Goal: Task Accomplishment & Management: Complete application form

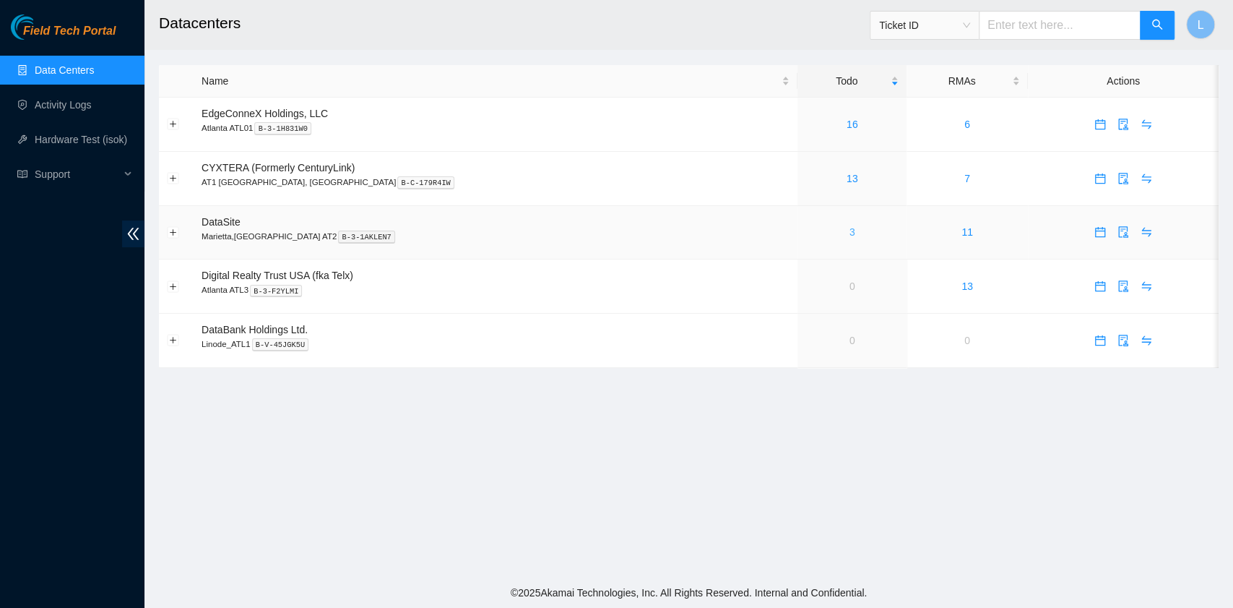
click at [850, 233] on link "3" at bounding box center [853, 232] width 6 height 12
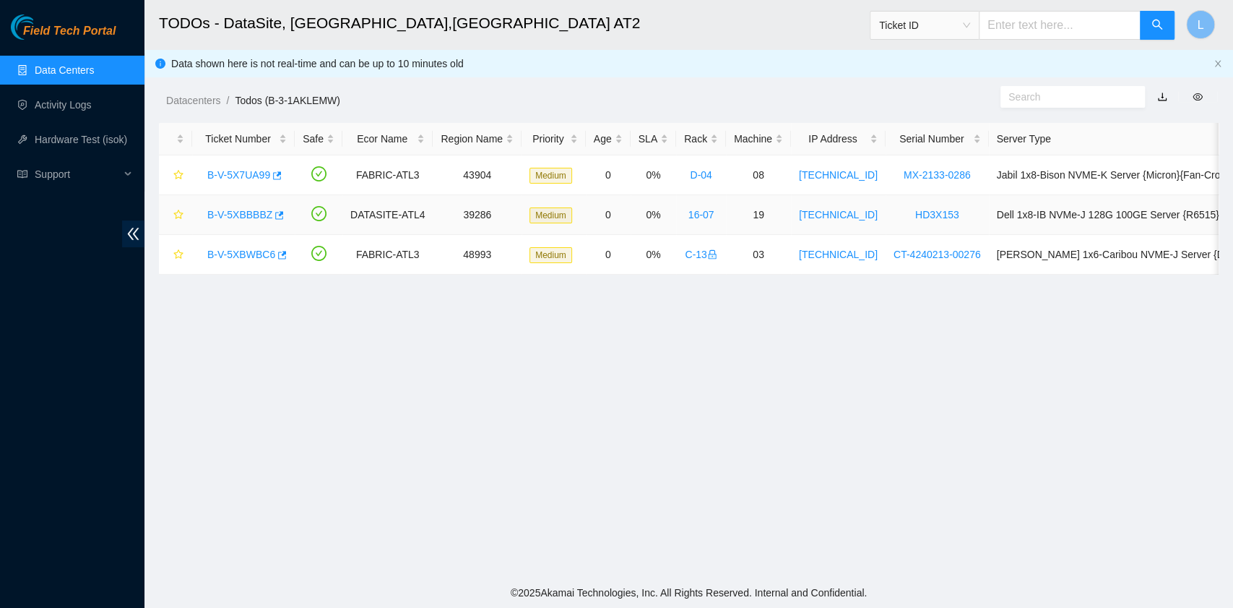
click at [246, 210] on link "B-V-5XBBBBZ" at bounding box center [239, 215] width 65 height 12
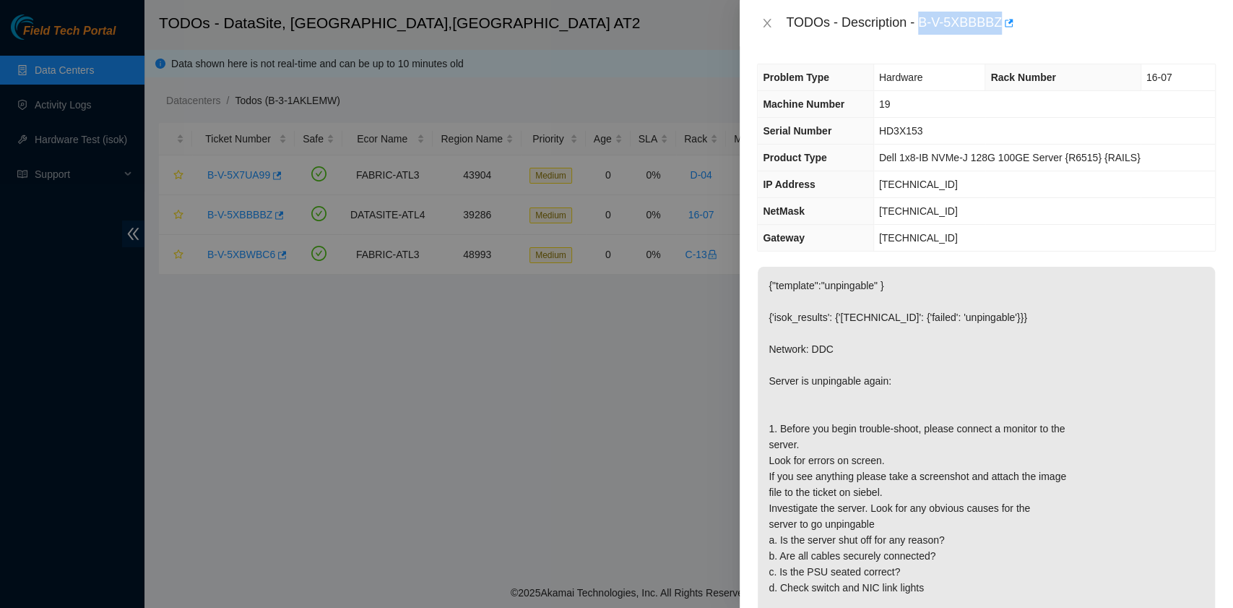
drag, startPoint x: 919, startPoint y: 26, endPoint x: 999, endPoint y: 31, distance: 80.4
click at [999, 31] on div "TODOs - Description - B-V-5XBBBBZ" at bounding box center [1001, 23] width 430 height 23
copy div "B-V-5XBBBBZ"
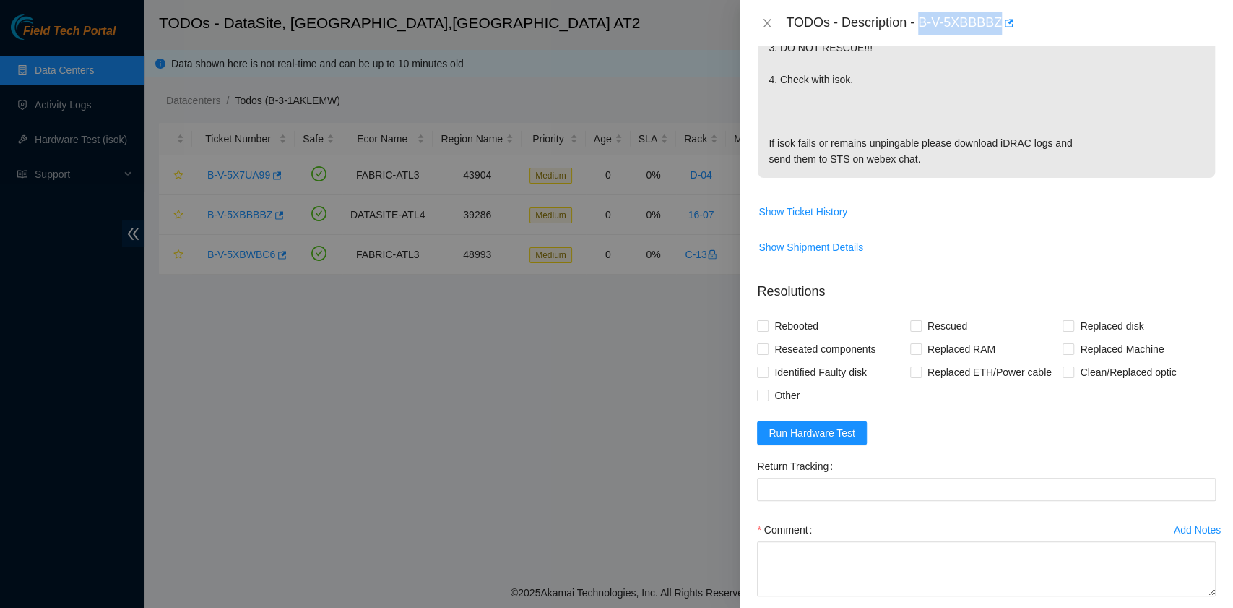
scroll to position [674, 0]
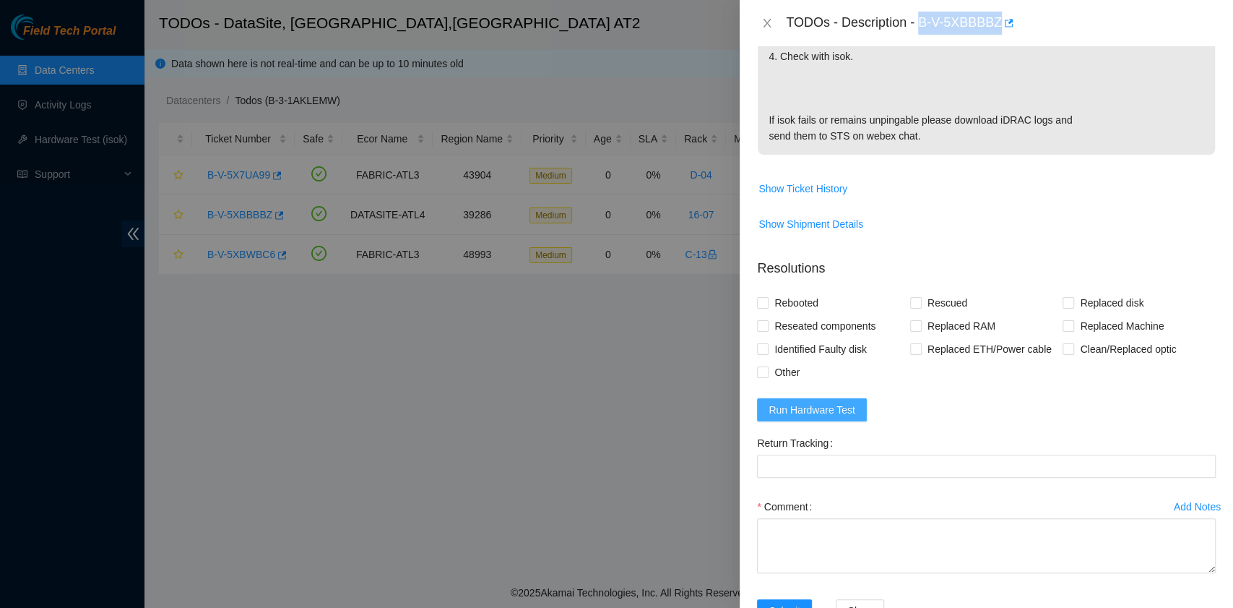
click at [847, 418] on span "Run Hardware Test" at bounding box center [812, 410] width 87 height 16
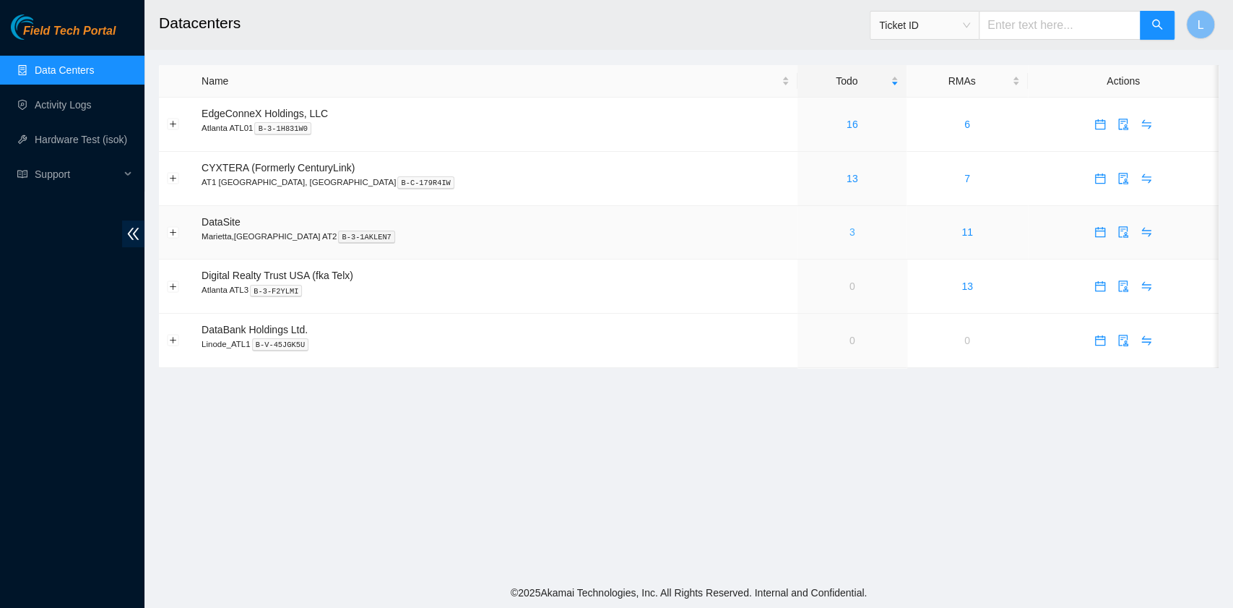
click at [850, 231] on link "3" at bounding box center [853, 232] width 6 height 12
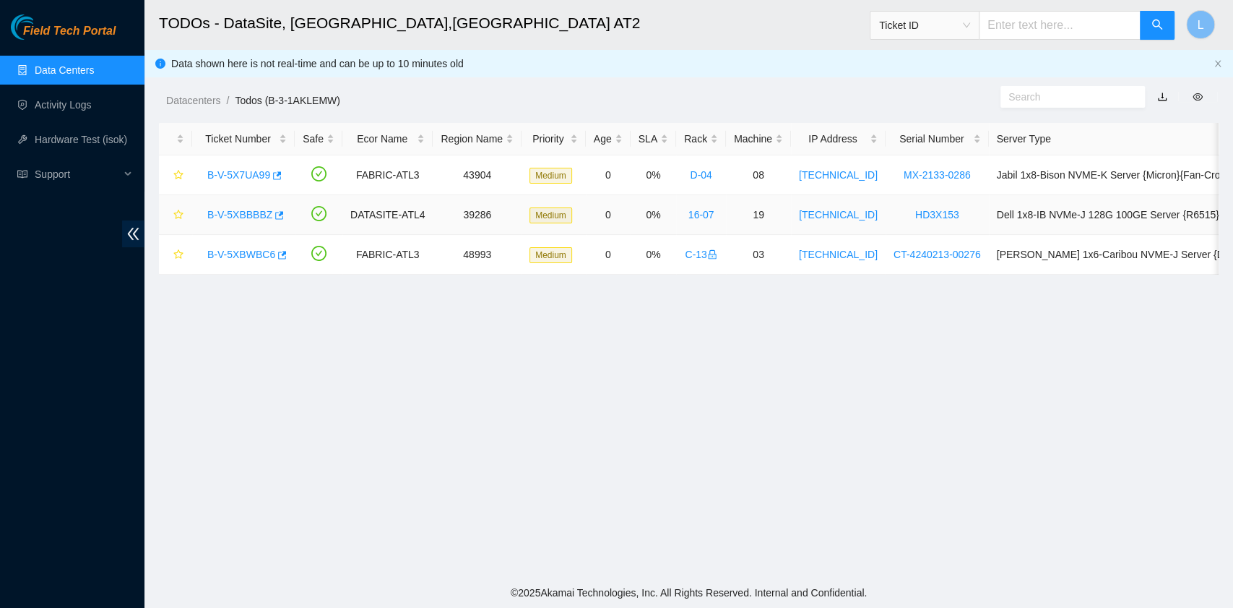
click at [261, 214] on link "B-V-5XBBBBZ" at bounding box center [239, 215] width 65 height 12
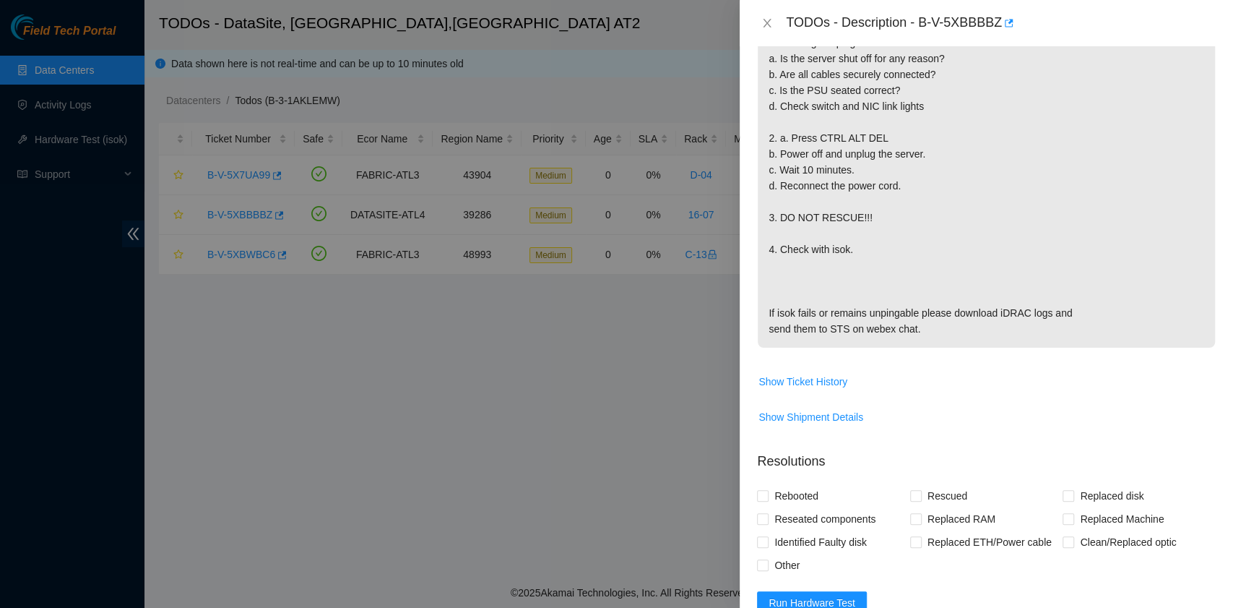
scroll to position [578, 0]
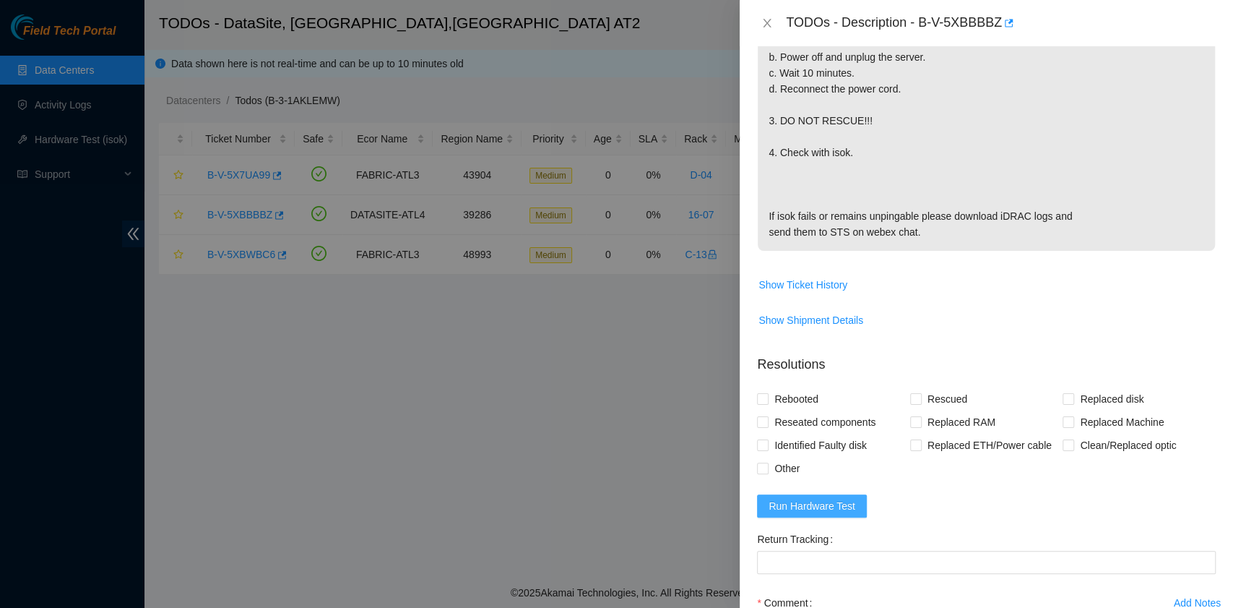
click at [835, 514] on span "Run Hardware Test" at bounding box center [812, 506] width 87 height 16
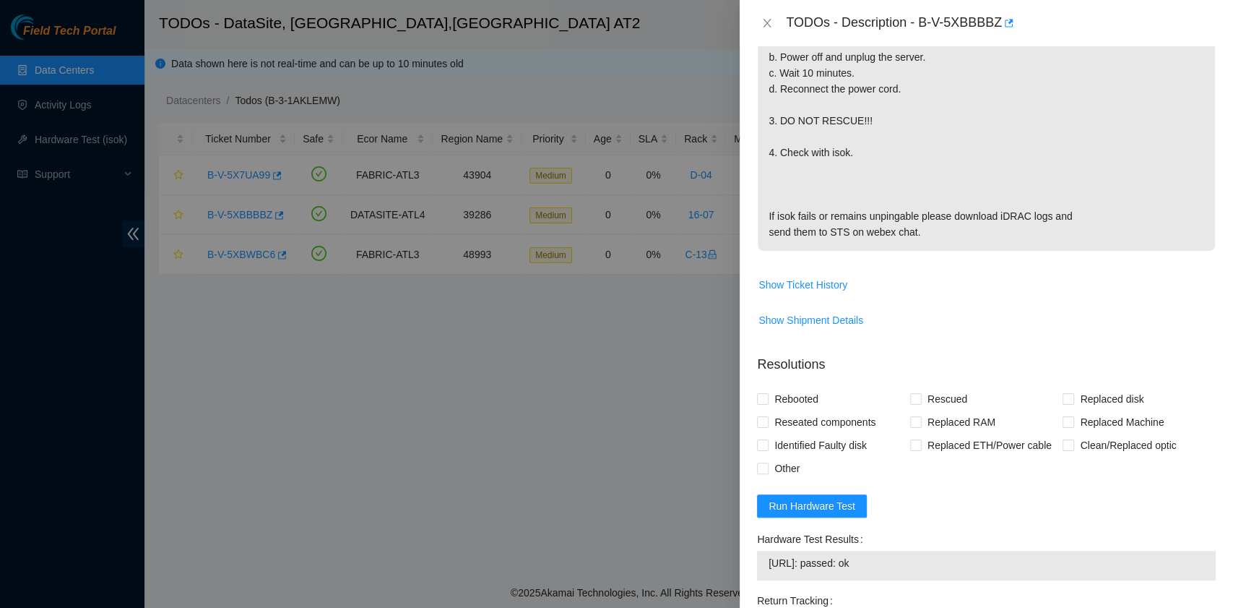
drag, startPoint x: 922, startPoint y: 571, endPoint x: 759, endPoint y: 571, distance: 163.3
click at [759, 571] on div "23.45.13.121: passed: ok" at bounding box center [986, 566] width 459 height 30
copy tbody "23.45.13.121: passed: ok"
click at [812, 410] on span "Rebooted" at bounding box center [797, 398] width 56 height 23
click at [767, 403] on input "Rebooted" at bounding box center [762, 398] width 10 height 10
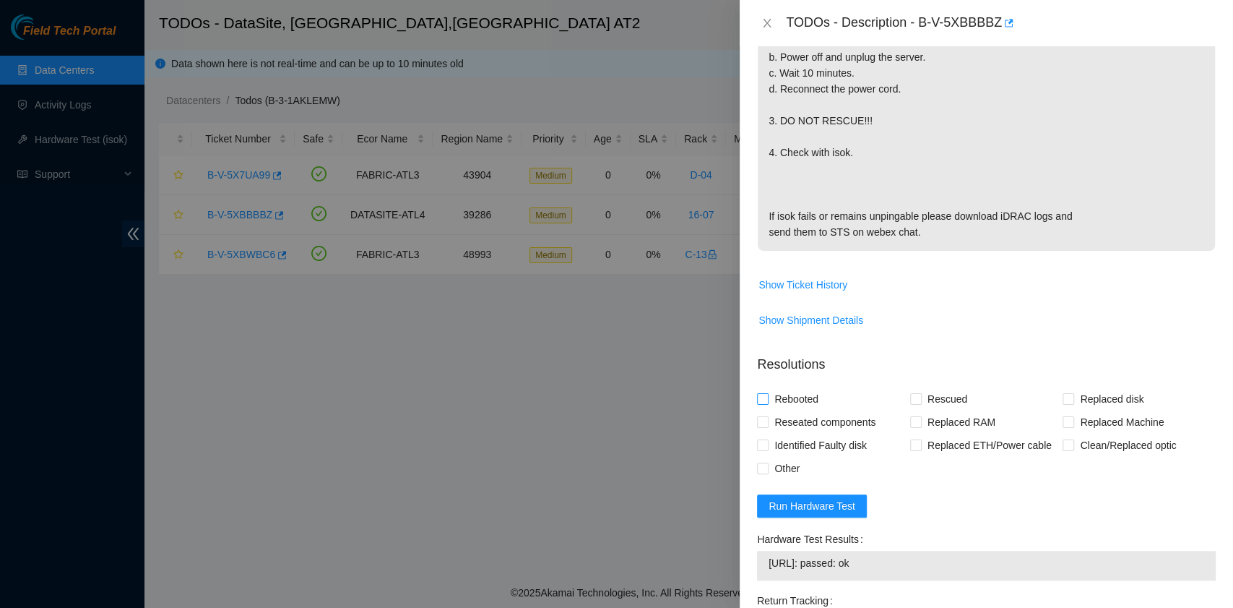
checkbox input "true"
click at [788, 479] on span "Other" at bounding box center [787, 468] width 37 height 23
click at [767, 473] on input "Other" at bounding box center [762, 467] width 10 height 10
checkbox input "true"
click at [848, 434] on span "Reseated components" at bounding box center [825, 421] width 113 height 23
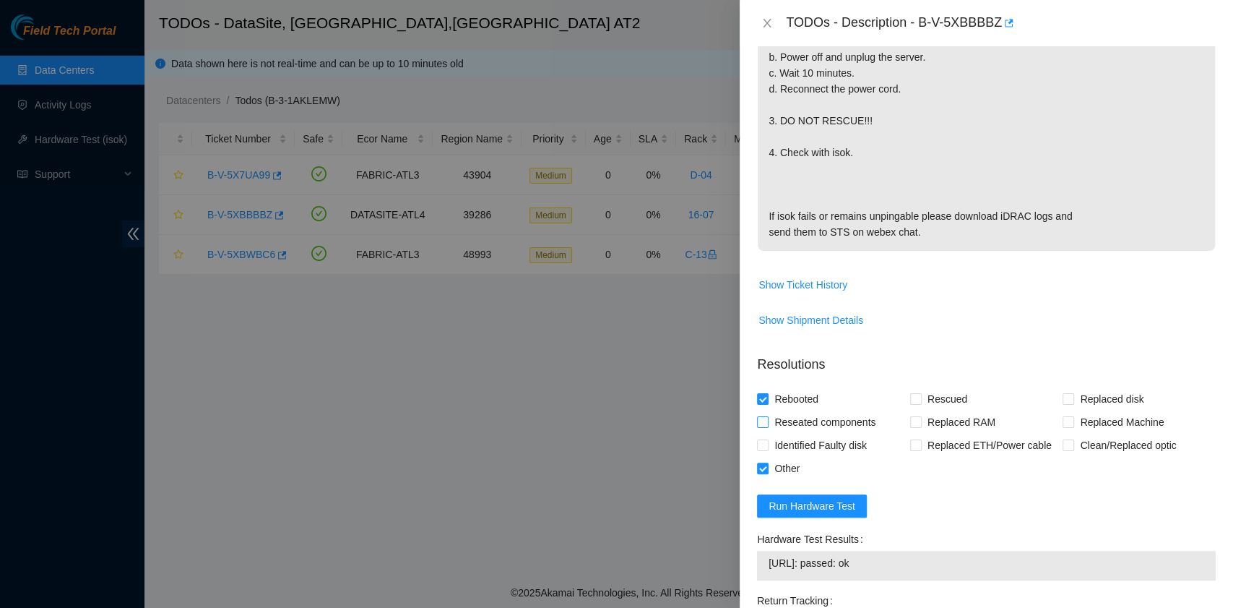
click at [767, 426] on input "Reseated components" at bounding box center [762, 421] width 10 height 10
click at [811, 434] on span "Reseated components" at bounding box center [825, 421] width 113 height 23
click at [767, 426] on input "Reseated components" at bounding box center [762, 421] width 10 height 10
checkbox input "false"
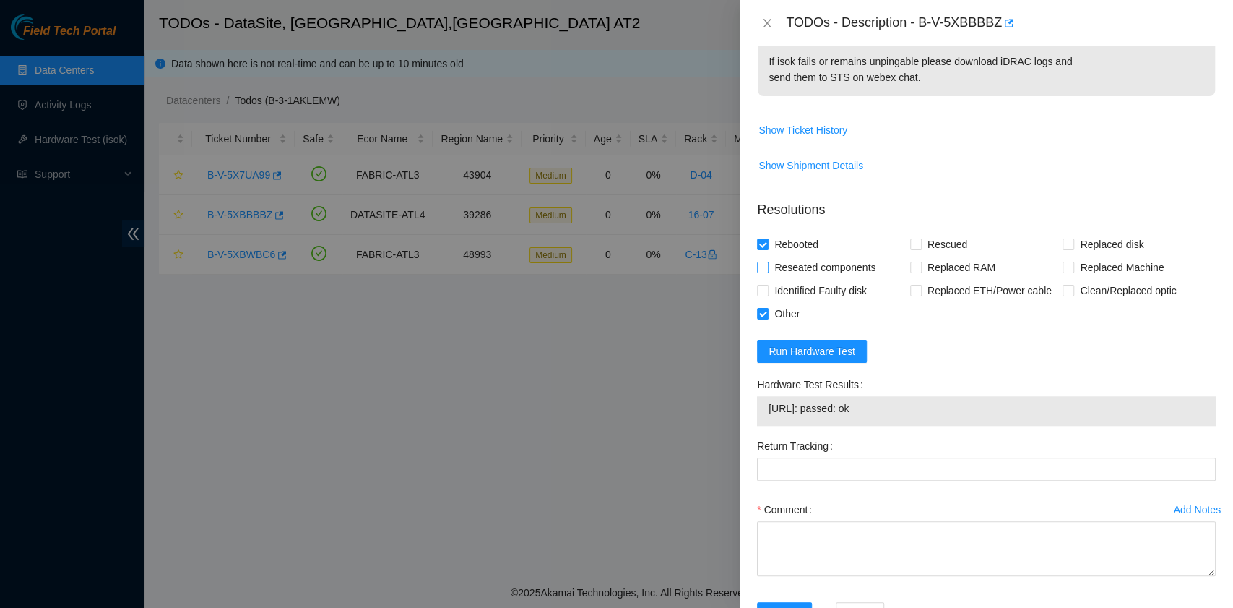
scroll to position [770, 0]
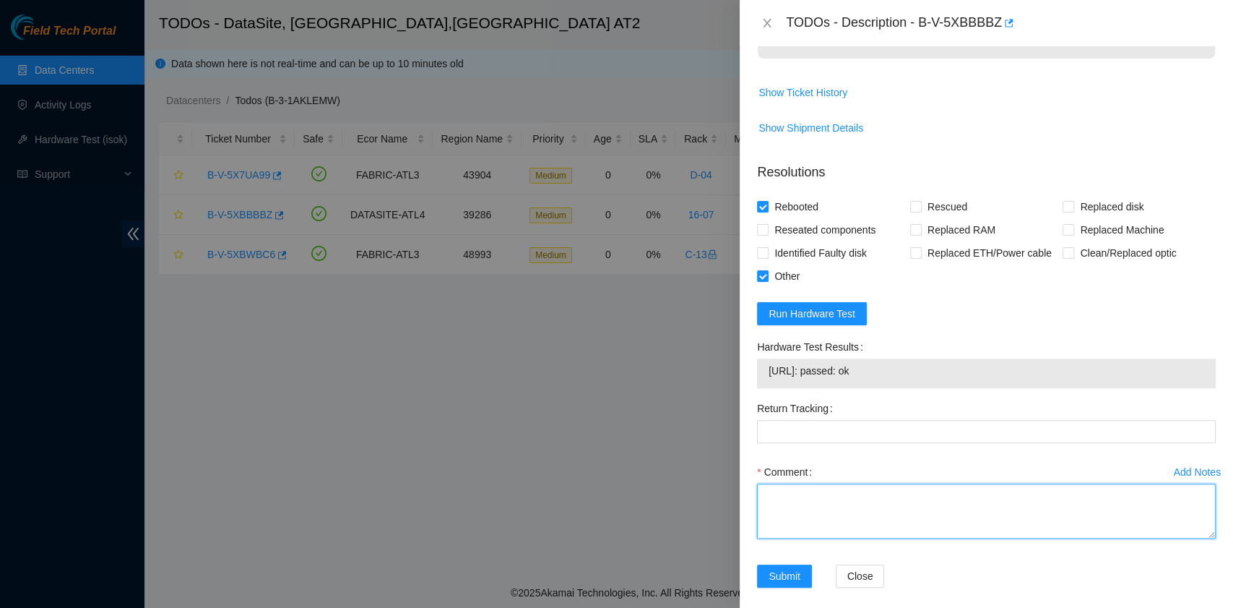
click at [811, 512] on textarea "Comment" at bounding box center [986, 510] width 459 height 55
paste textarea "B-V-5XBBBBZ rack# 16-07 machine# 19. I have verified that everything appears to…"
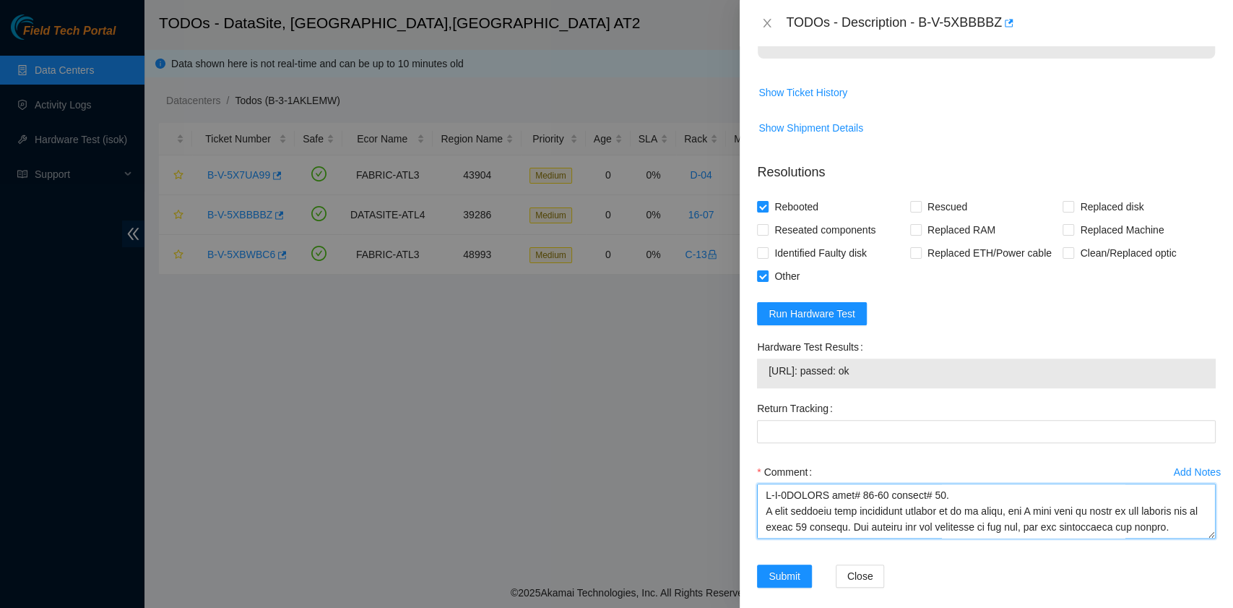
scroll to position [314, 0]
paste textarea "Jorge Villalobos 10/2/2025 10:17 AM • awesome Please submit resolution with all…"
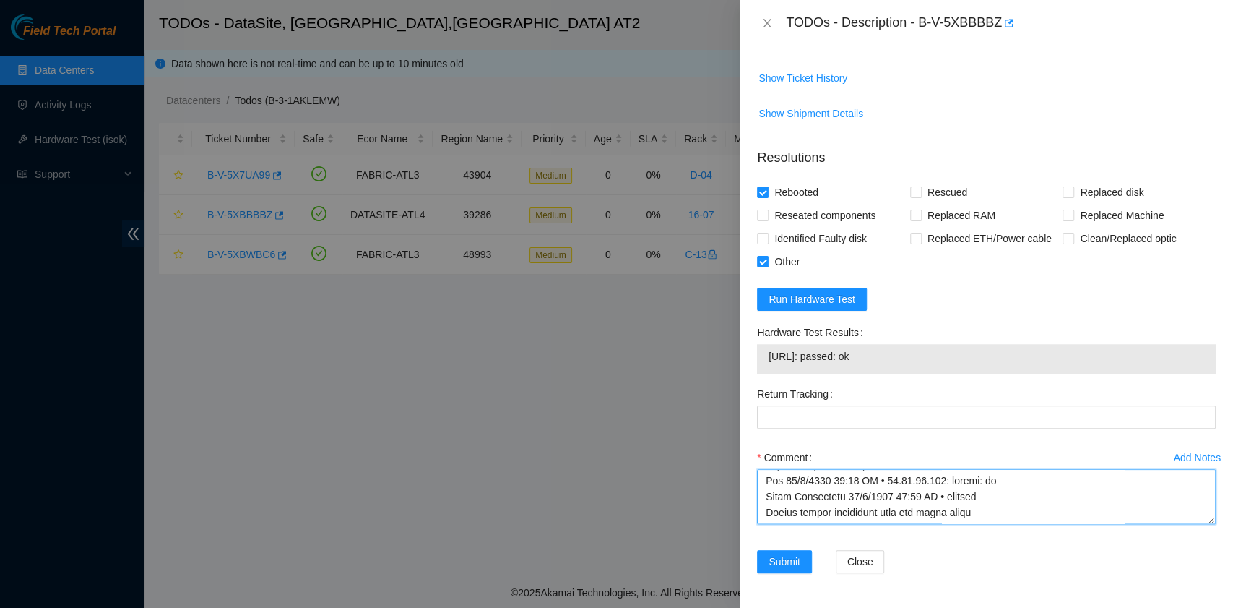
scroll to position [798, 0]
type textarea "B-V-5XBBBBZ rack# 16-07 machine# 19. I have verified that everything appears to…"
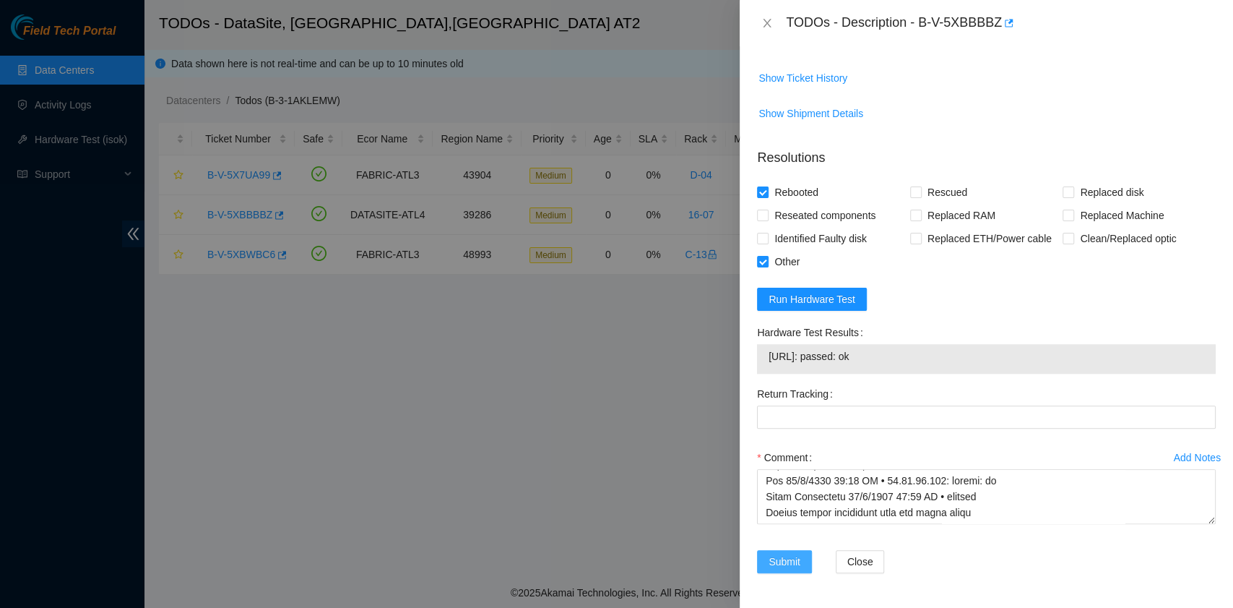
click at [785, 559] on span "Submit" at bounding box center [785, 562] width 32 height 16
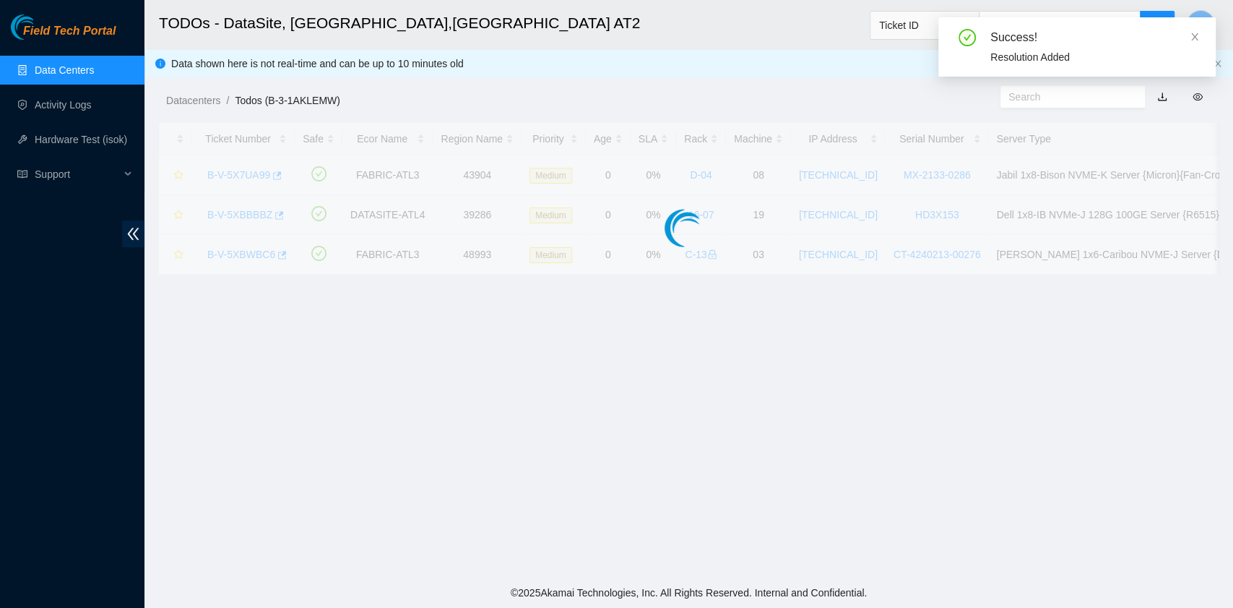
scroll to position [366, 0]
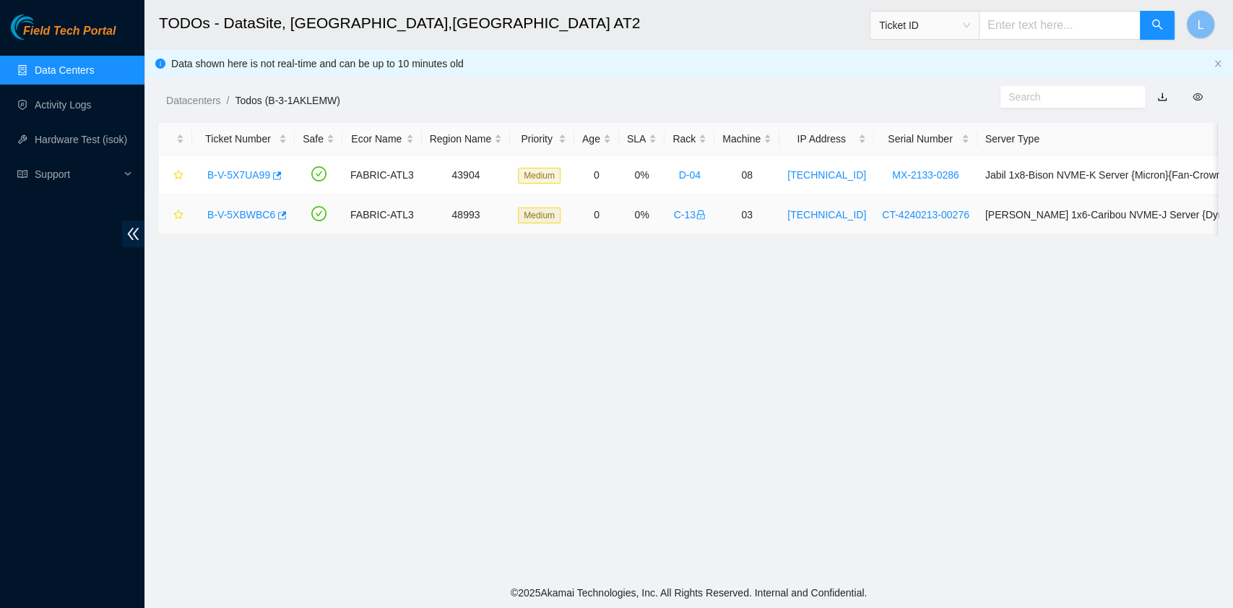
click at [253, 215] on link "B-V-5XBWBC6" at bounding box center [241, 215] width 68 height 12
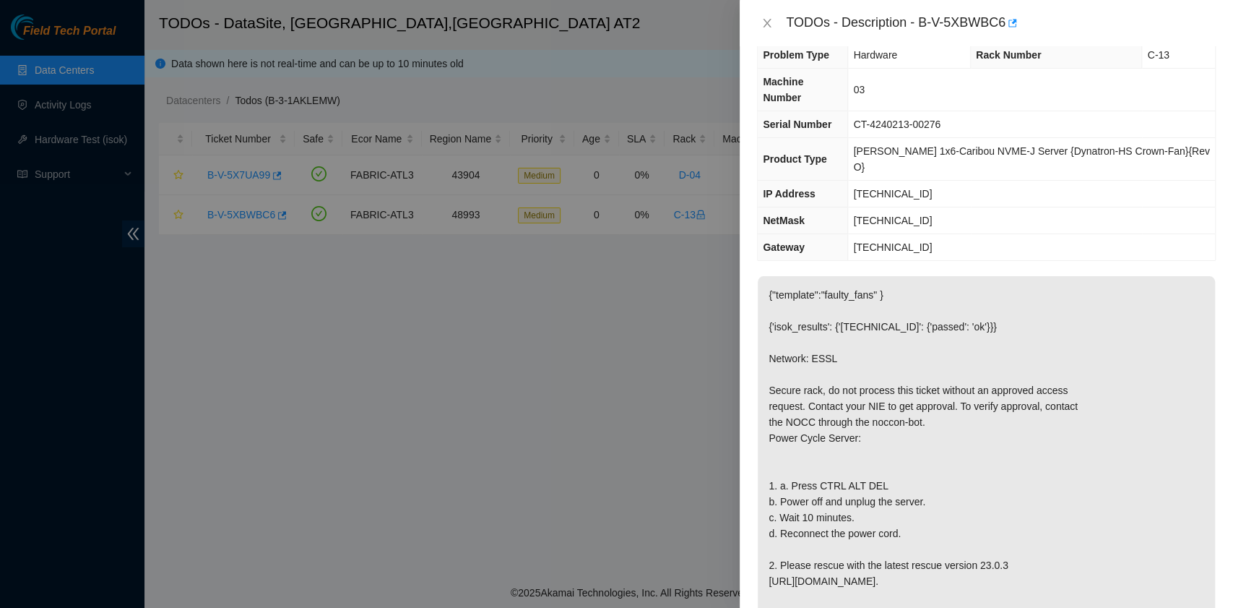
scroll to position [0, 0]
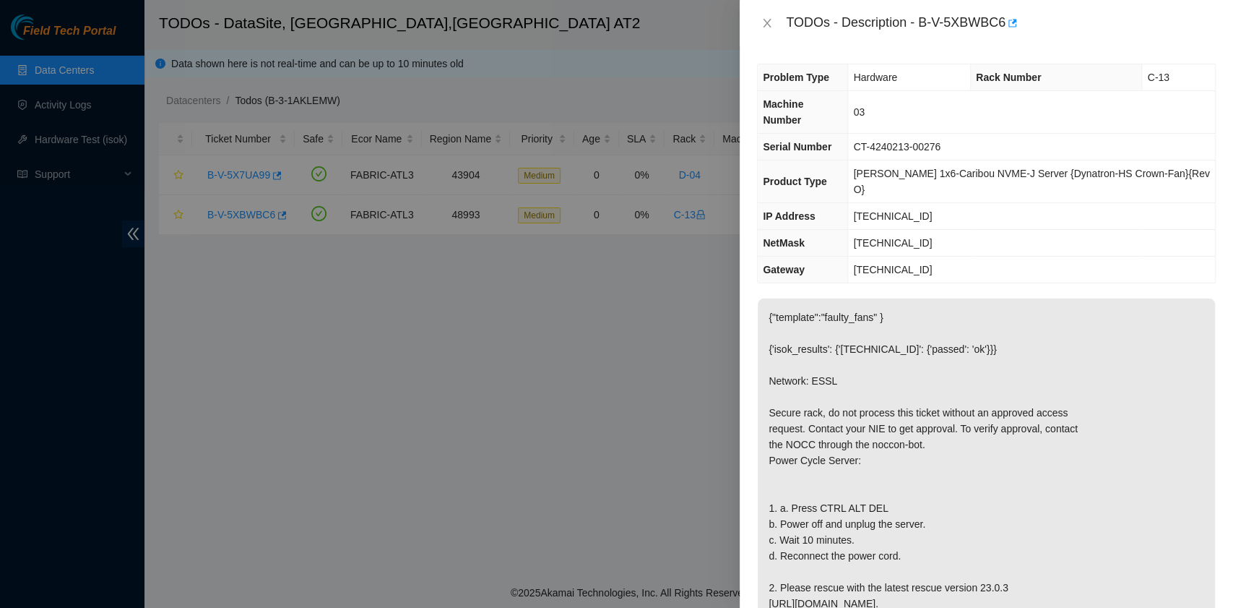
click at [922, 25] on div "TODOs - Description - B-V-5XBWBC6" at bounding box center [1001, 23] width 430 height 23
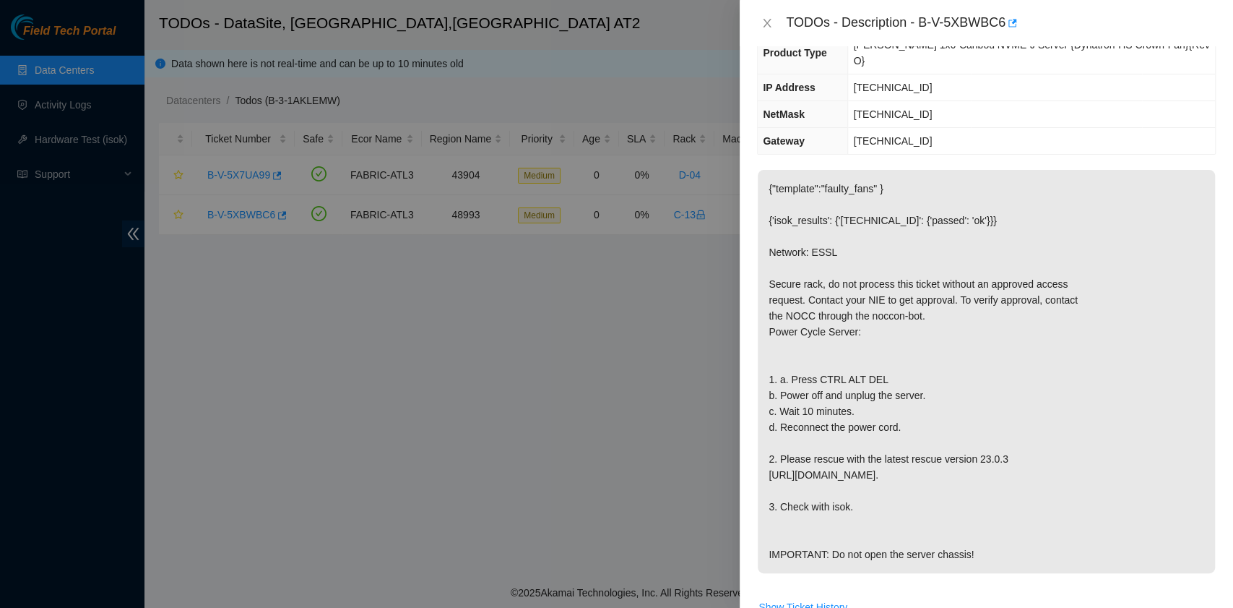
scroll to position [96, 0]
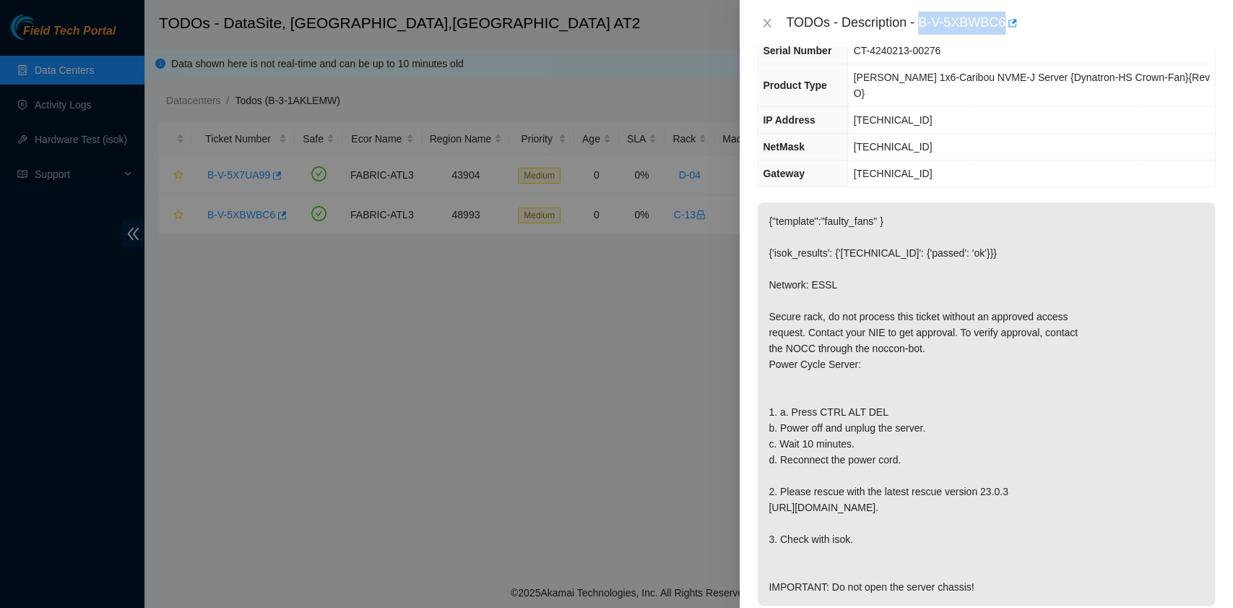
drag, startPoint x: 923, startPoint y: 27, endPoint x: 1004, endPoint y: 33, distance: 81.9
click at [1004, 33] on div "TODOs - Description - B-V-5XBWBC6" at bounding box center [1001, 23] width 430 height 23
copy div "B-V-5XBWBC6"
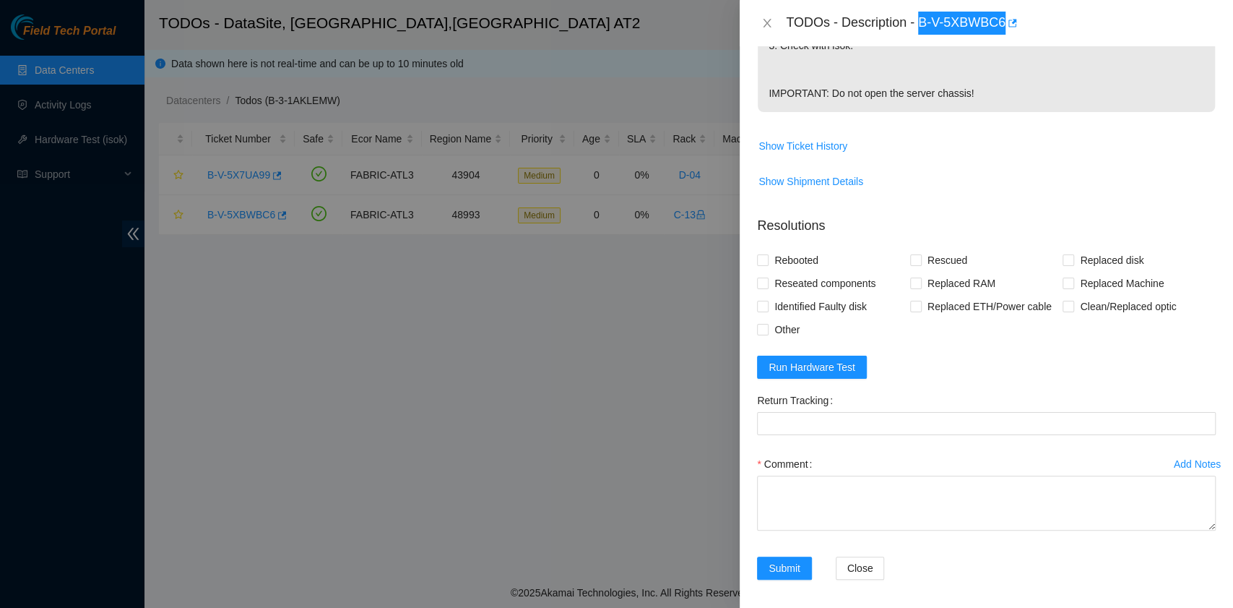
scroll to position [593, 0]
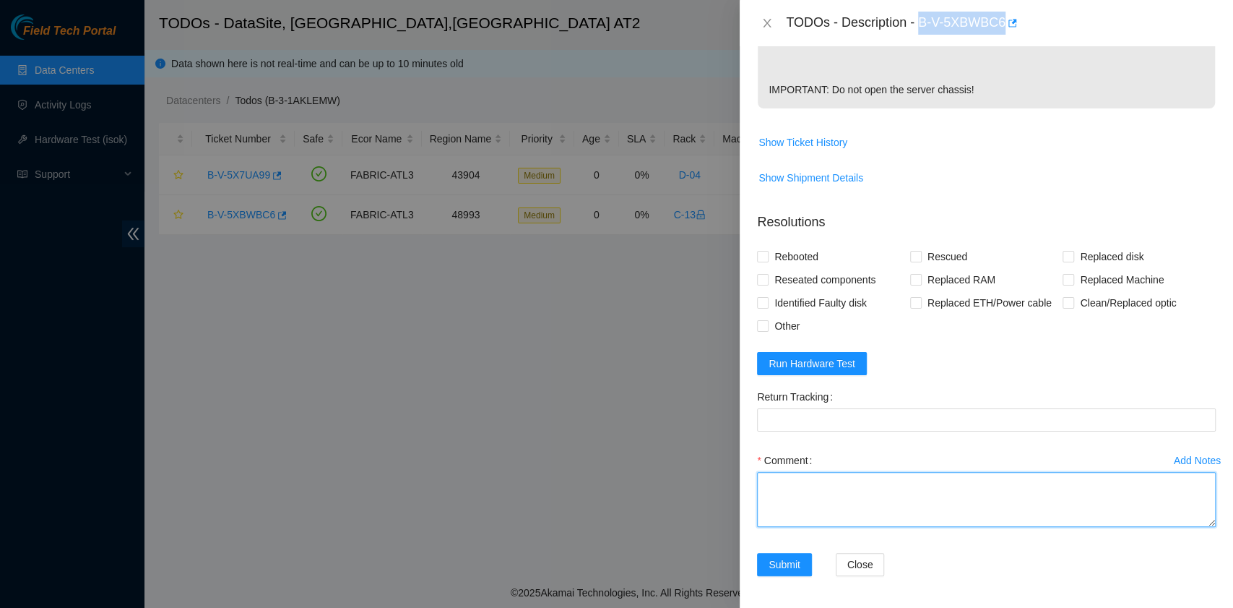
click at [840, 506] on textarea "Comment" at bounding box center [986, 499] width 459 height 55
paste textarea "B-V-5XBWBC6 rack# C-13 machine# 03 Powered down the server safely, waited for 1…"
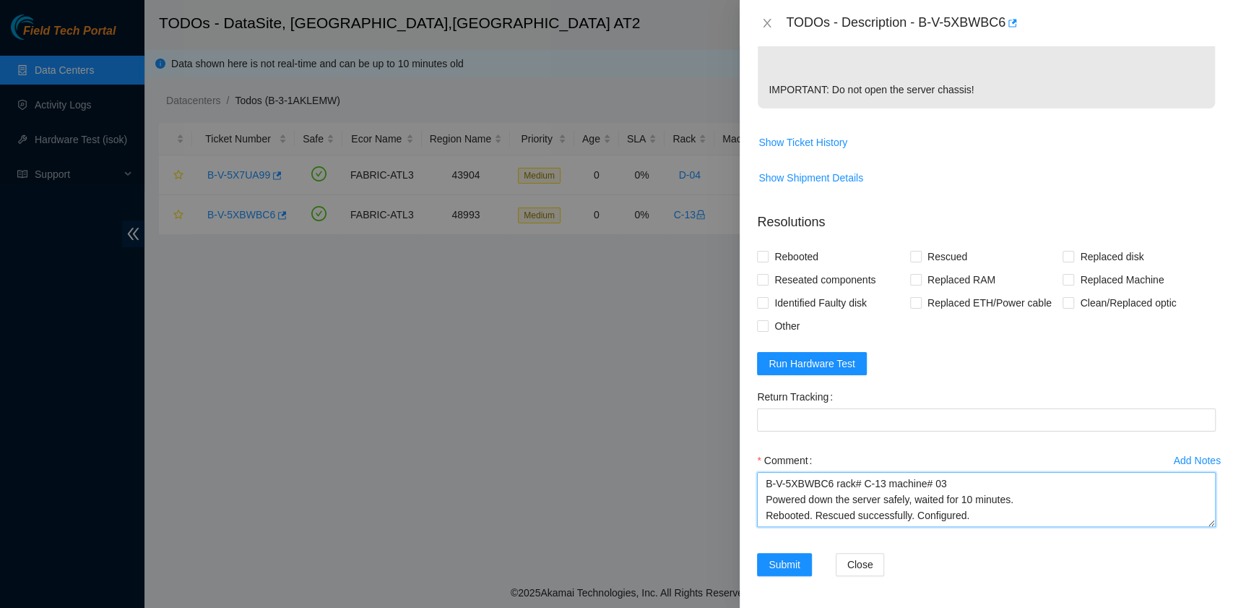
scroll to position [12, 0]
type textarea "B-V-5XBWBC6 rack# C-13 machine# 03 Powered down the server safely, waited for 1…"
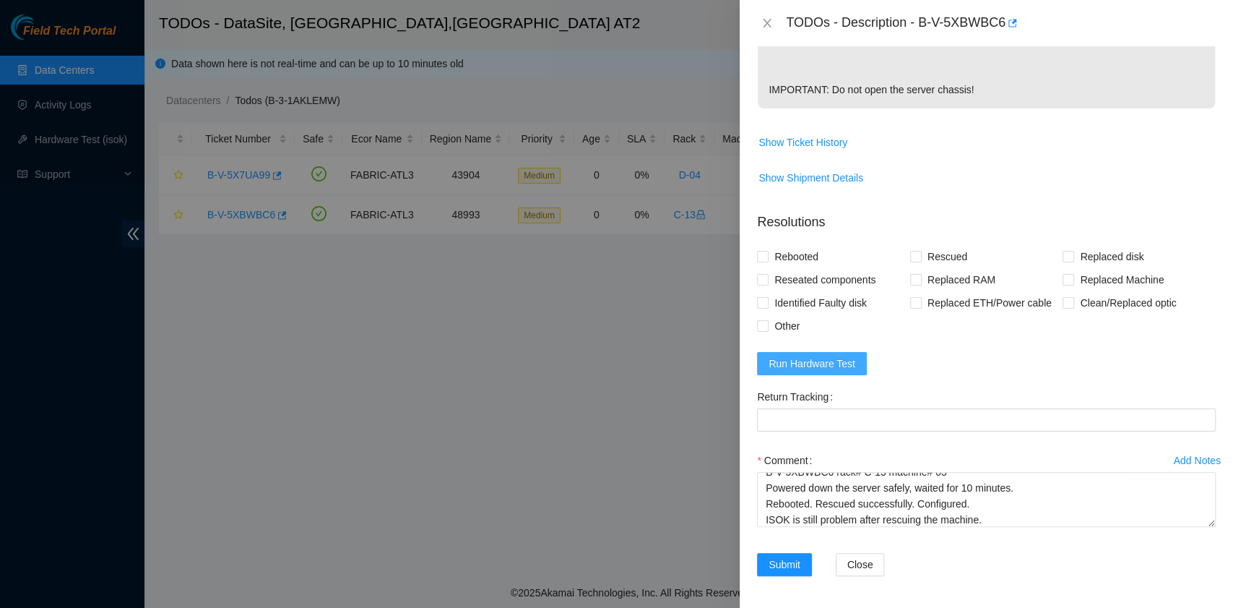
click at [844, 360] on span "Run Hardware Test" at bounding box center [812, 364] width 87 height 16
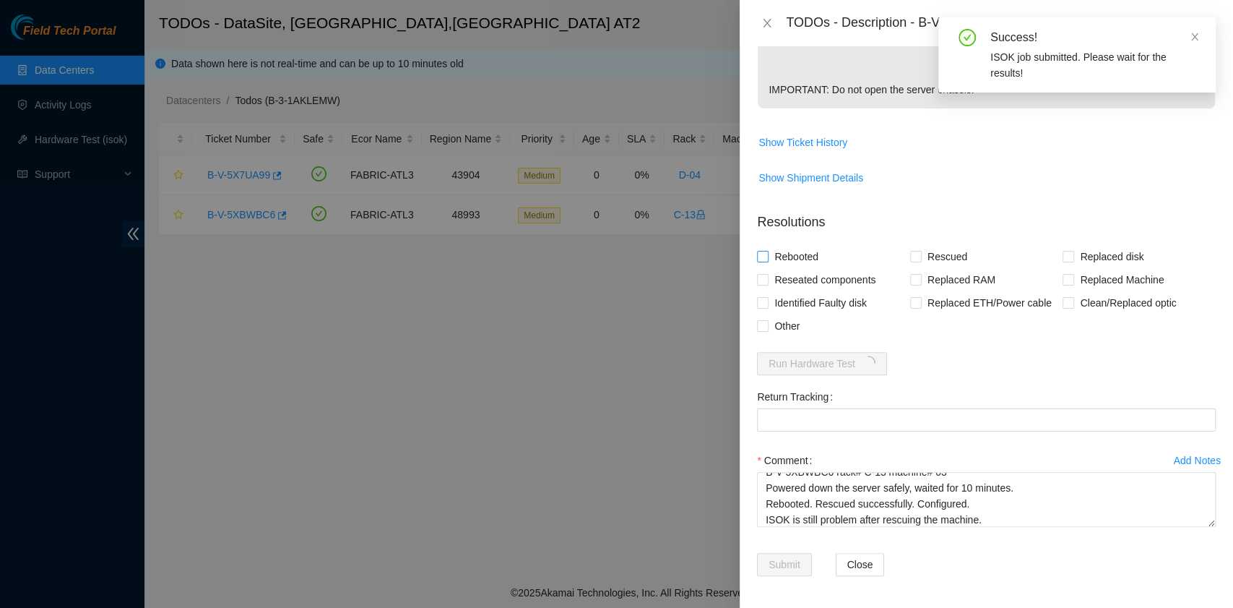
click at [800, 255] on span "Rebooted" at bounding box center [797, 256] width 56 height 23
click at [767, 255] on input "Rebooted" at bounding box center [762, 256] width 10 height 10
checkbox input "true"
click at [910, 258] on input "Rescued" at bounding box center [915, 256] width 10 height 10
checkbox input "true"
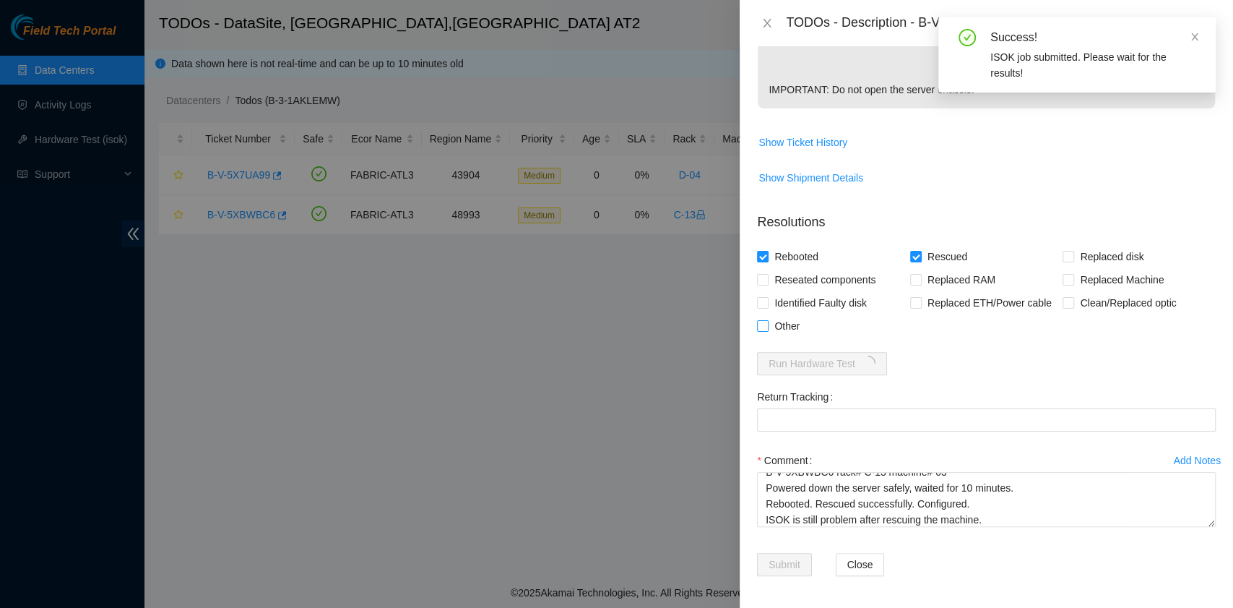
click at [783, 331] on span "Other" at bounding box center [787, 325] width 37 height 23
click at [767, 330] on input "Other" at bounding box center [762, 325] width 10 height 10
checkbox input "true"
click at [998, 518] on textarea "B-V-5XBWBC6 rack# C-13 machine# 03 Powered down the server safely, waited for 1…" at bounding box center [986, 499] width 459 height 55
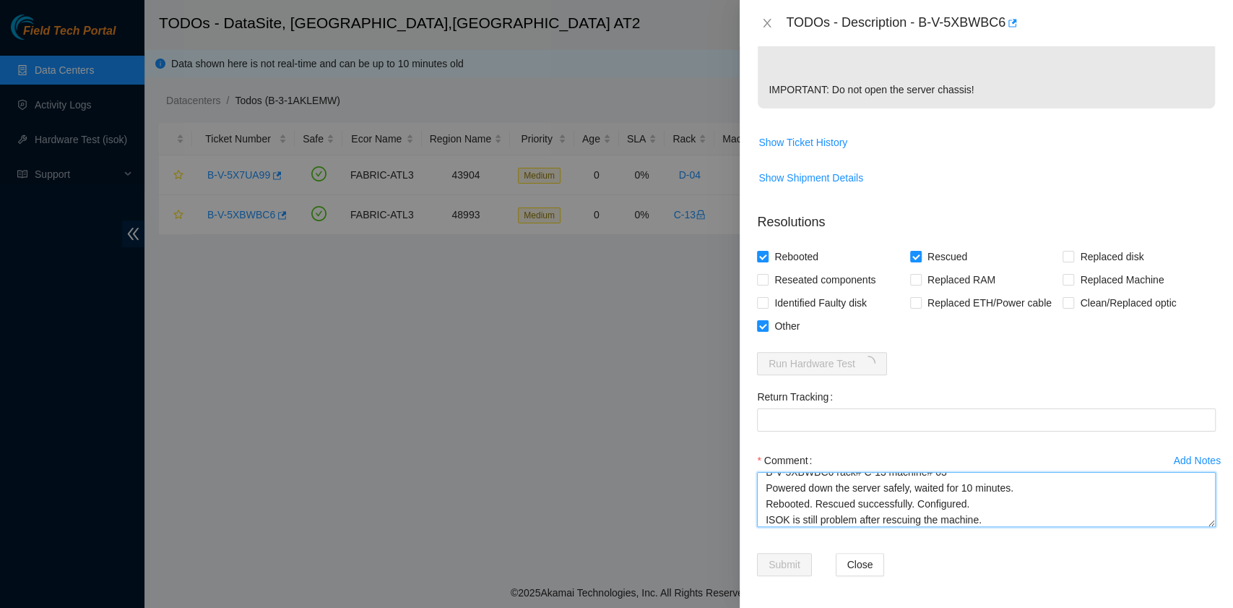
scroll to position [27, 0]
click at [986, 486] on textarea "B-V-5XBWBC6 rack# C-13 machine# 03 Powered down the server safely, waited for 1…" at bounding box center [986, 499] width 459 height 55
click at [814, 483] on textarea "B-V-5XBWBC6 rack# C-13 machine# 03 Powered down the server safely, waited for 1…" at bounding box center [986, 499] width 459 height 55
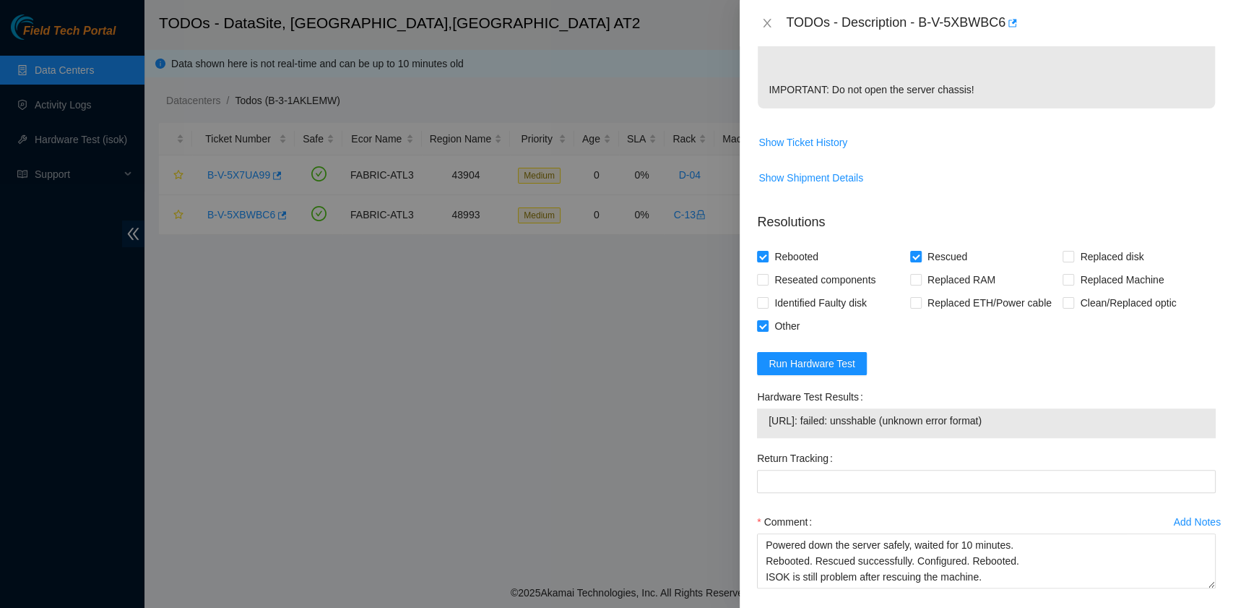
drag, startPoint x: 1012, startPoint y: 415, endPoint x: 760, endPoint y: 421, distance: 251.5
click at [760, 421] on div "23.54.31.198: failed: unsshable (unknown error format)" at bounding box center [986, 423] width 459 height 30
copy tbody "23.54.31.198: failed: unsshable (unknown error format)"
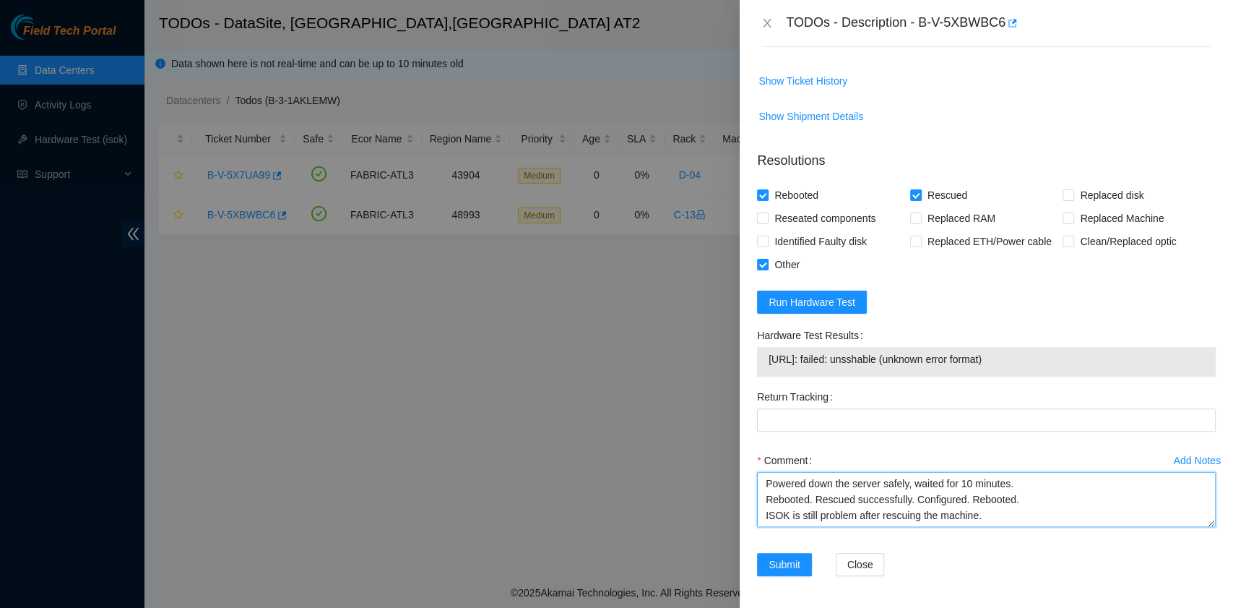
click at [782, 511] on textarea "B-V-5XBWBC6 rack# C-13 machine# 03 Powered down the server safely, waited for 1…" at bounding box center [986, 499] width 459 height 55
paste textarea "23.54.31.198: failed: unsshable (unknown error format)"
type textarea "B-V-5XBWBC6 rack# C-13 machine# 03 Powered down the server safely, waited for 1…"
click at [780, 567] on span "Submit" at bounding box center [785, 564] width 32 height 16
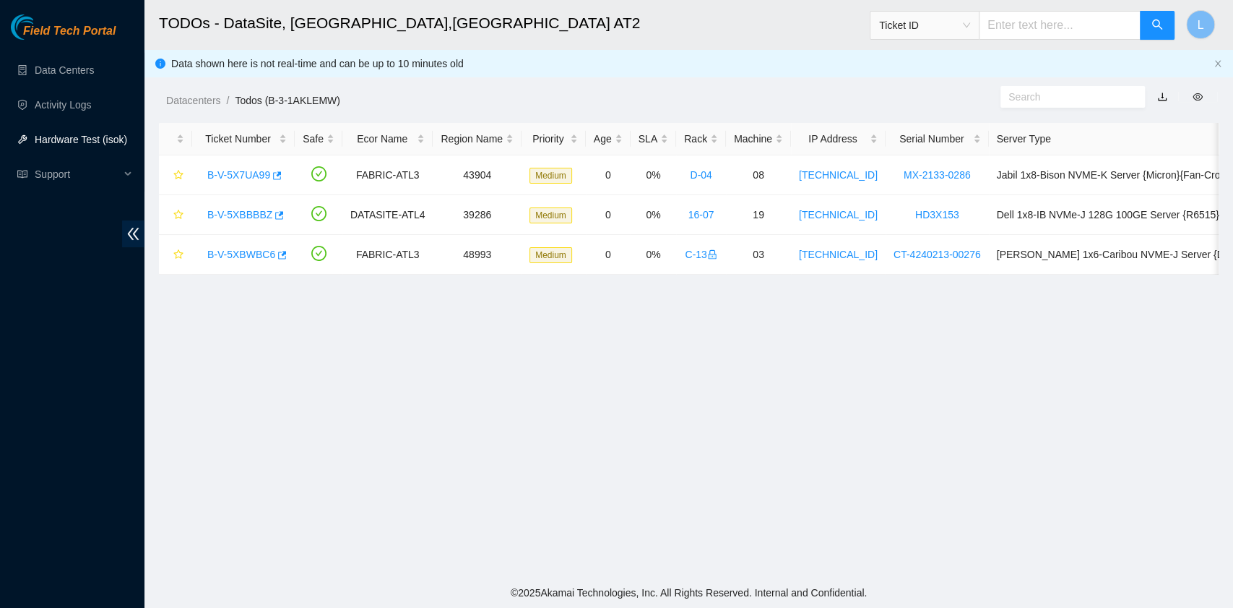
click at [67, 138] on link "Hardware Test (isok)" at bounding box center [81, 140] width 92 height 12
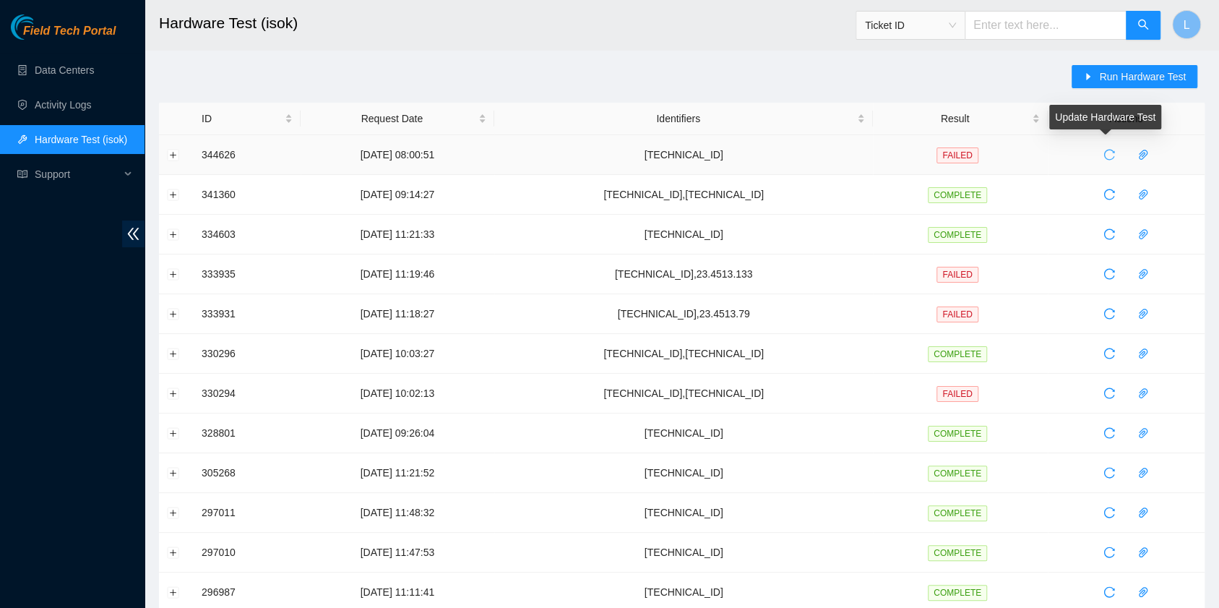
click at [1103, 151] on icon "reload" at bounding box center [1109, 155] width 12 height 12
click at [169, 155] on button "Expand row" at bounding box center [174, 155] width 12 height 12
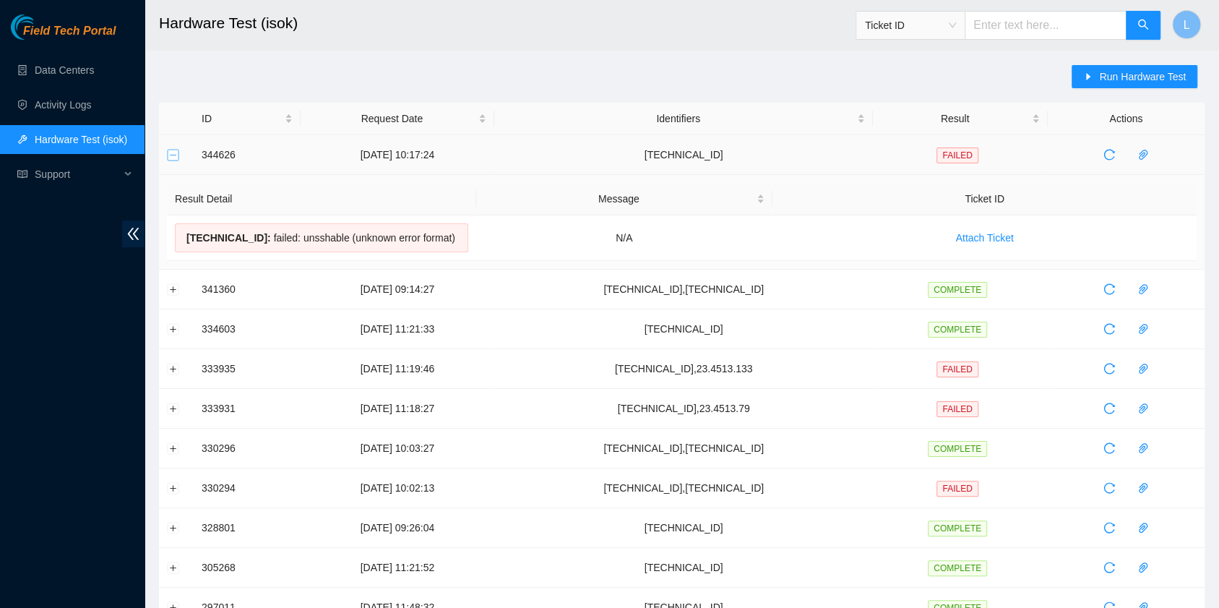
click at [171, 158] on button "Collapse row" at bounding box center [174, 155] width 12 height 12
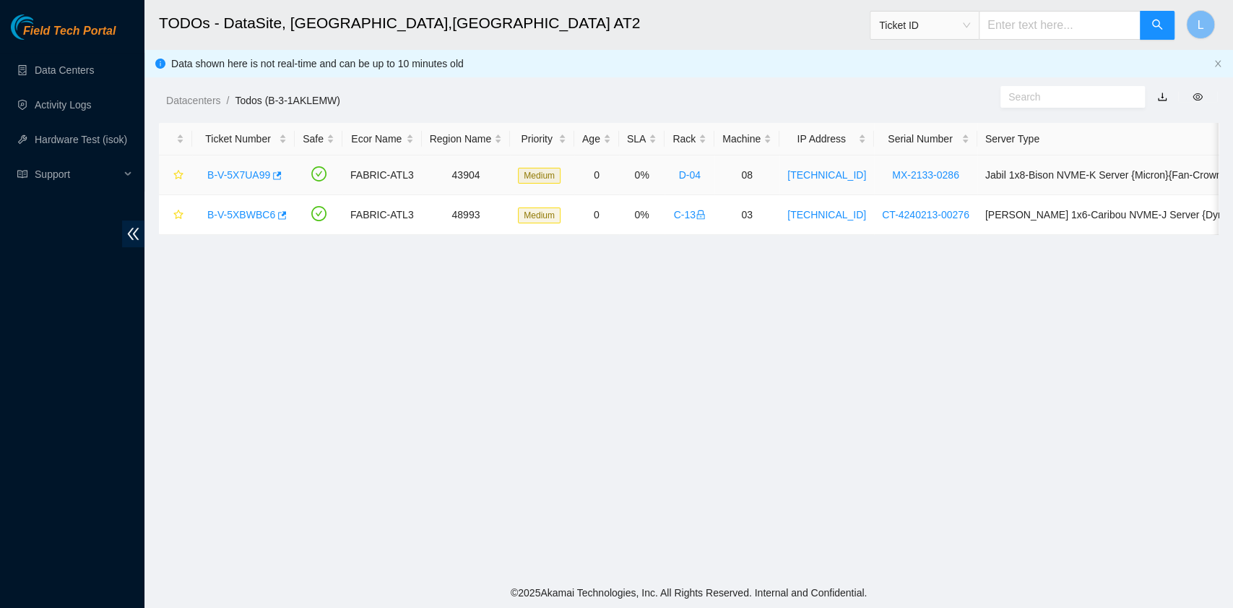
click at [245, 170] on link "B-V-5X7UA99" at bounding box center [238, 175] width 63 height 12
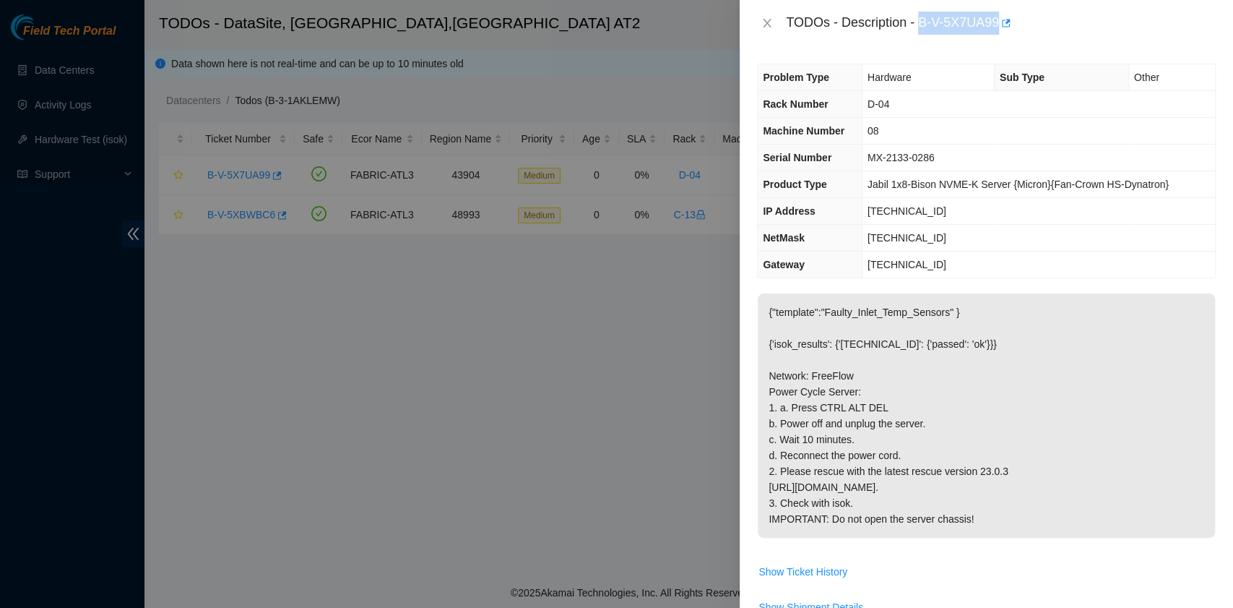
drag, startPoint x: 923, startPoint y: 23, endPoint x: 1000, endPoint y: 22, distance: 77.3
click at [1000, 22] on div "TODOs - Description - B-V-5X7UA99" at bounding box center [1001, 23] width 430 height 23
copy div "B-V-5X7UA99"
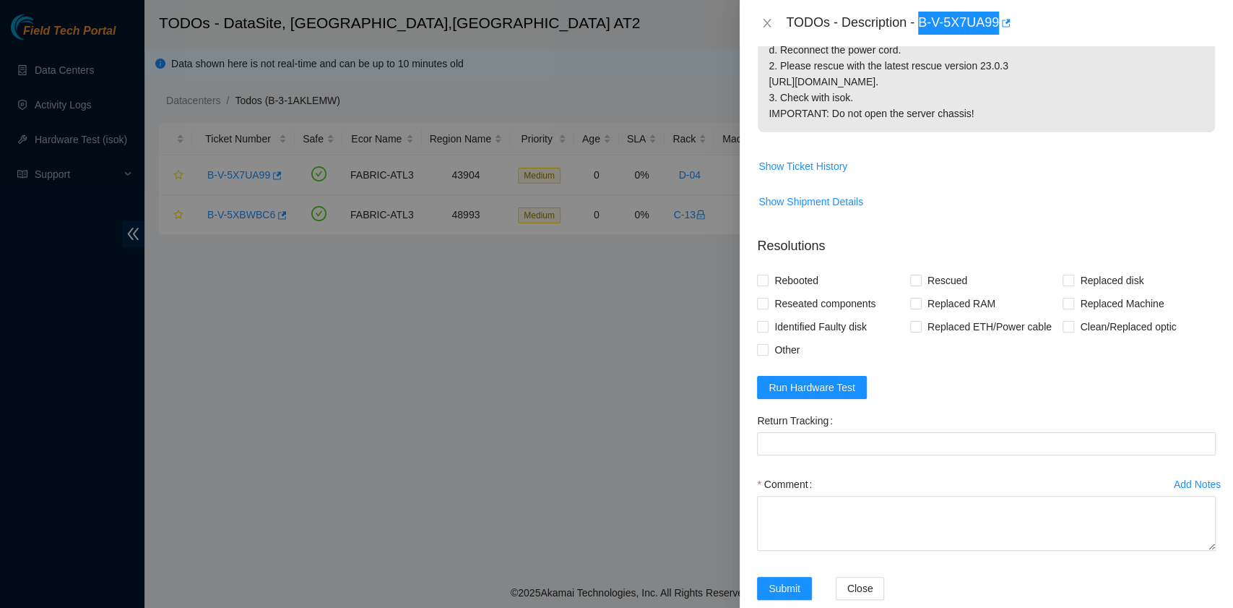
scroll to position [461, 0]
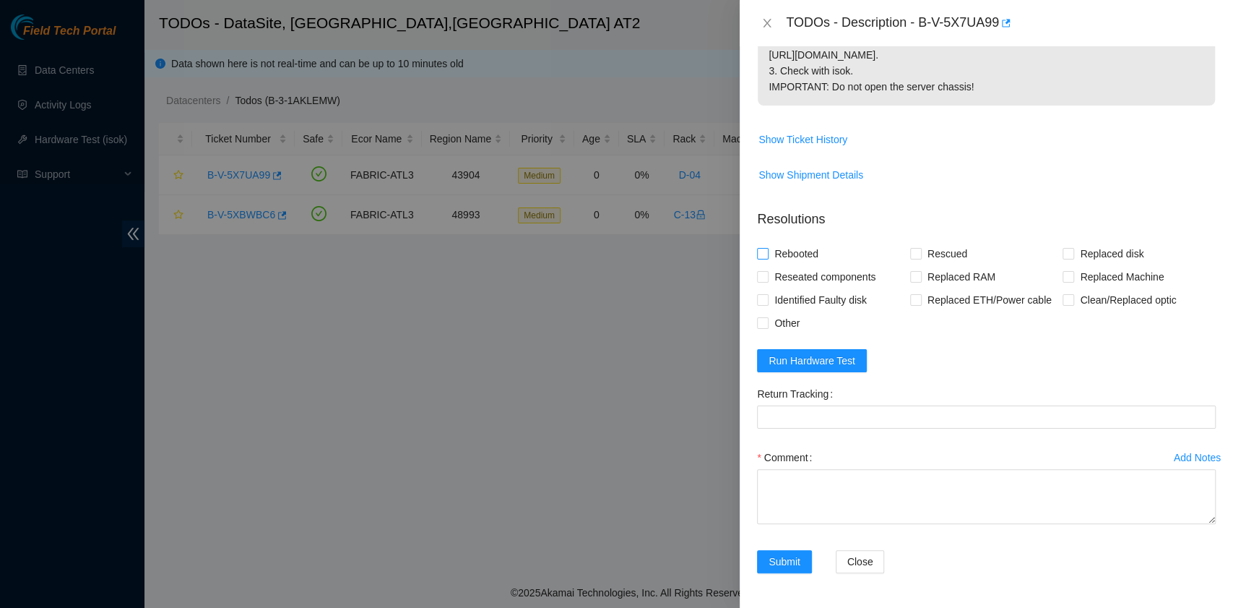
click at [798, 262] on span "Rebooted" at bounding box center [797, 253] width 56 height 23
click at [767, 258] on input "Rebooted" at bounding box center [762, 253] width 10 height 10
checkbox input "true"
click at [910, 254] on input "Rescued" at bounding box center [915, 253] width 10 height 10
checkbox input "true"
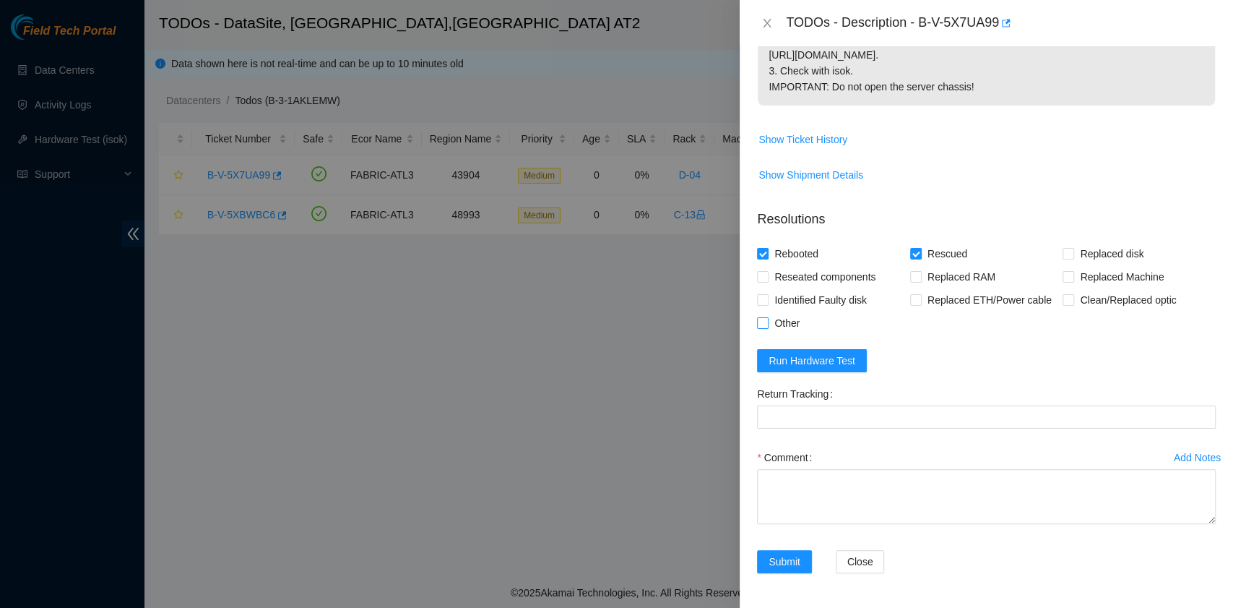
click at [782, 330] on span "Other" at bounding box center [787, 322] width 37 height 23
click at [767, 327] on input "Other" at bounding box center [762, 322] width 10 height 10
checkbox input "true"
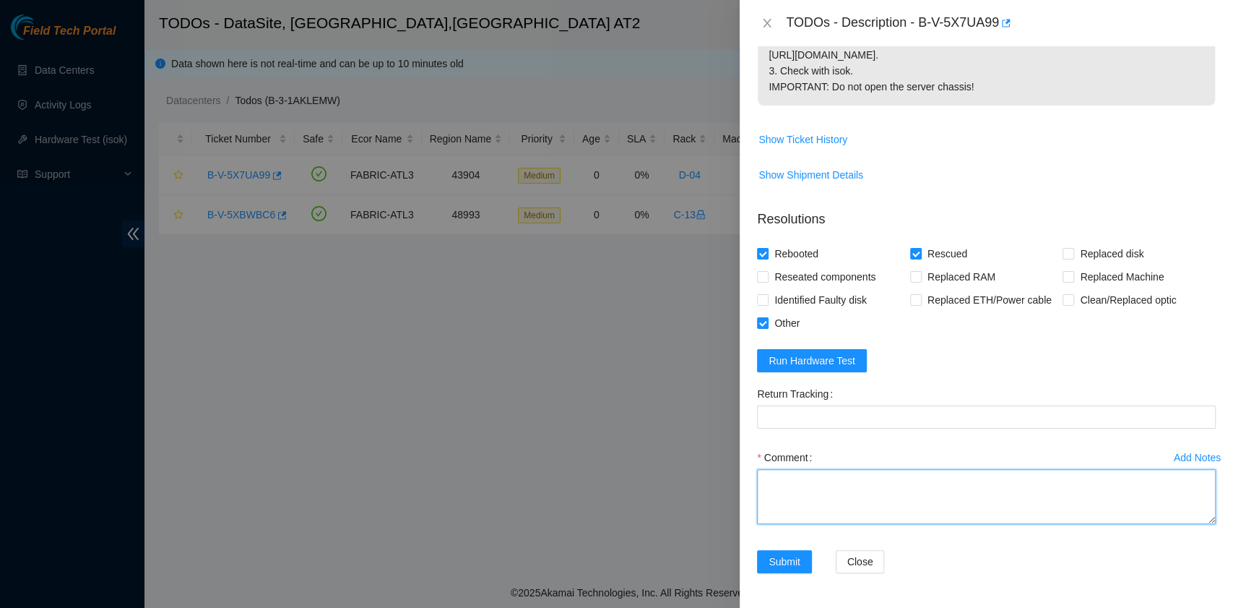
click at [824, 507] on textarea "Comment" at bounding box center [986, 496] width 459 height 55
paste textarea "B-V-5X7UA99 rack# D-04 machine# 08 Powered down the server safely, waited for 1…"
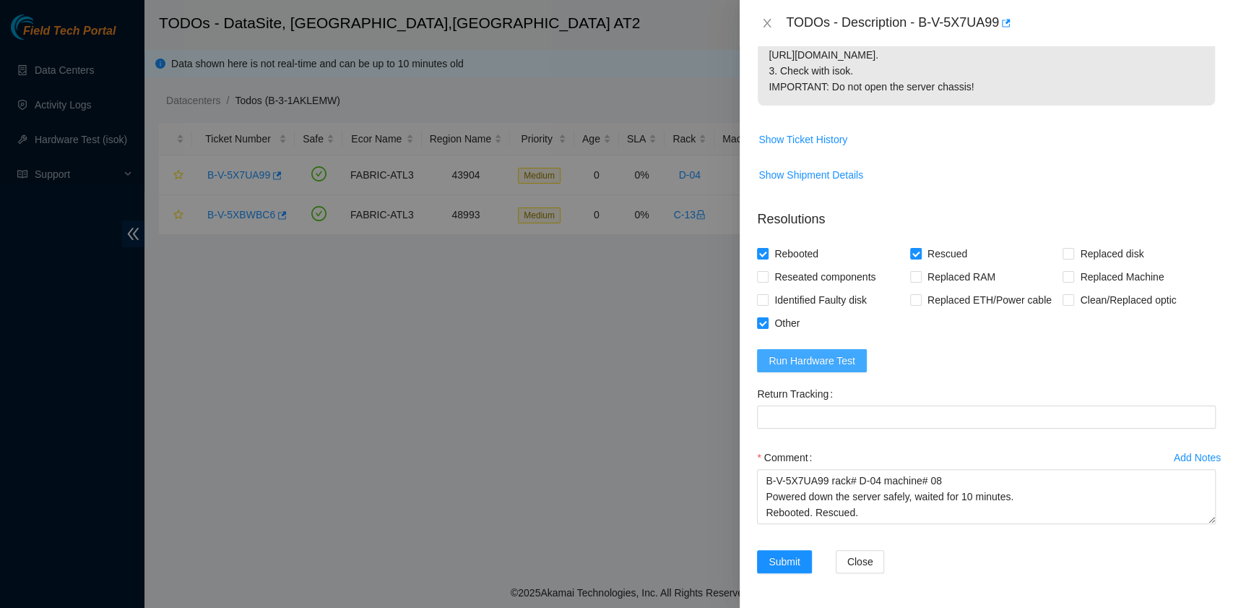
click at [824, 361] on span "Run Hardware Test" at bounding box center [812, 361] width 87 height 16
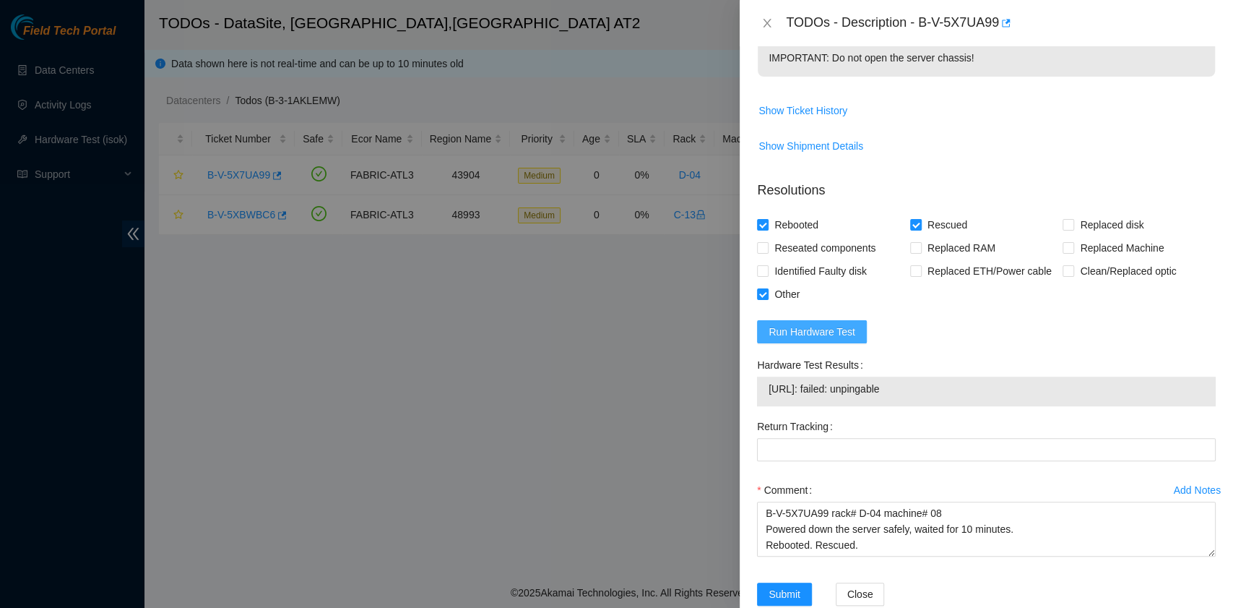
click at [833, 340] on span "Run Hardware Test" at bounding box center [812, 332] width 87 height 16
click at [837, 340] on span "Run Hardware Test" at bounding box center [812, 332] width 87 height 16
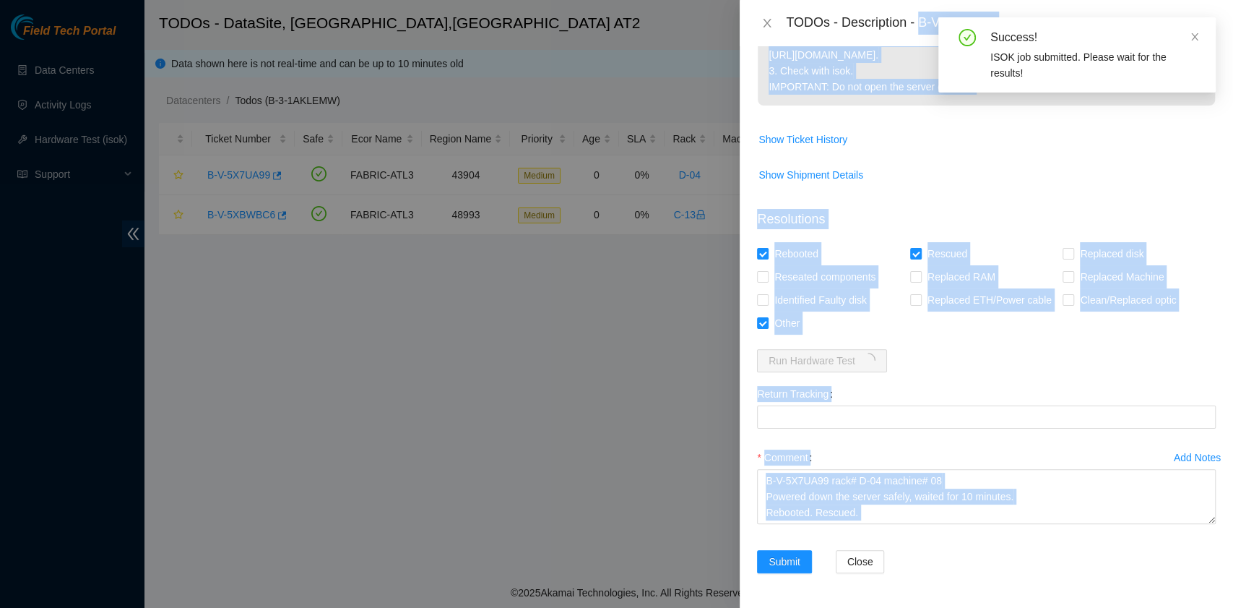
drag, startPoint x: 921, startPoint y: 27, endPoint x: 941, endPoint y: 22, distance: 21.0
click at [941, 22] on body "Field Tech Portal Data Centers Activity Logs Hardware Test (isok) Support TODOs…" at bounding box center [616, 304] width 1233 height 608
click at [975, 154] on td "Show Ticket History" at bounding box center [986, 144] width 459 height 35
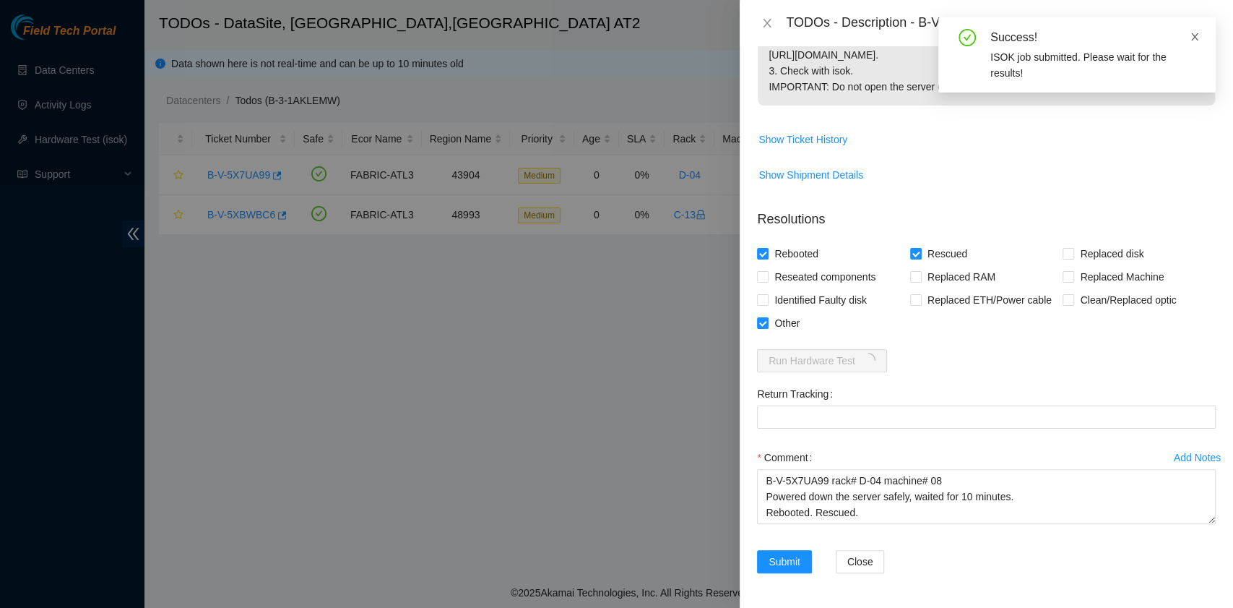
click at [1194, 38] on icon "close" at bounding box center [1195, 36] width 7 height 7
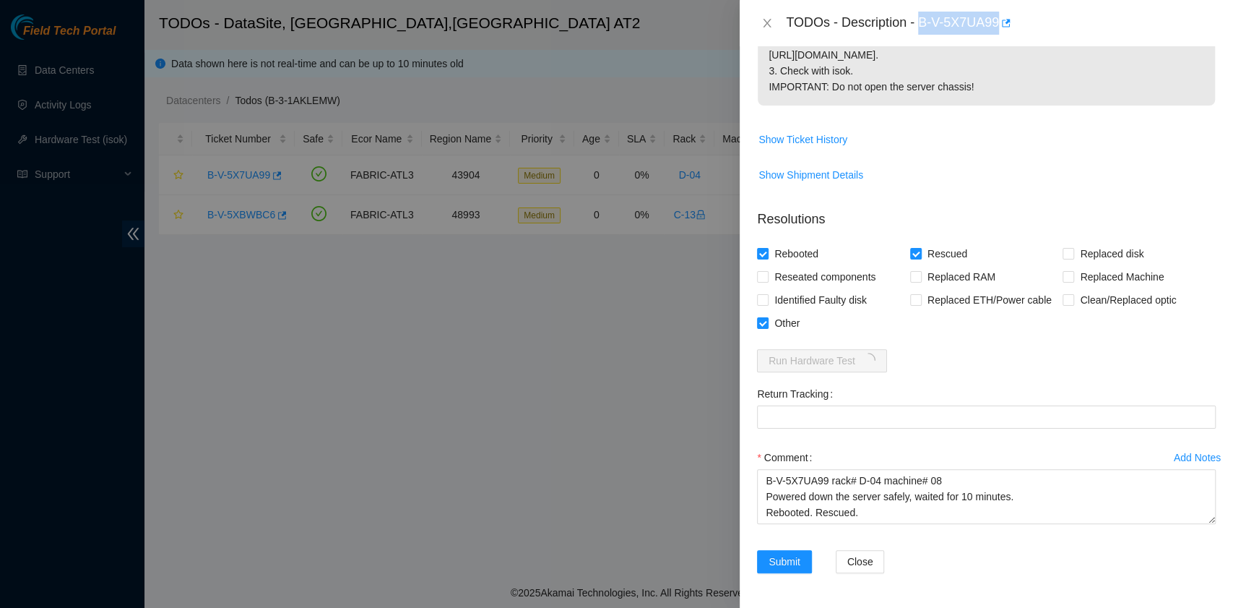
drag, startPoint x: 921, startPoint y: 25, endPoint x: 999, endPoint y: 29, distance: 78.1
click at [999, 29] on div "TODOs - Description - B-V-5X7UA99" at bounding box center [1001, 23] width 430 height 23
copy div "B-V-5X7UA99"
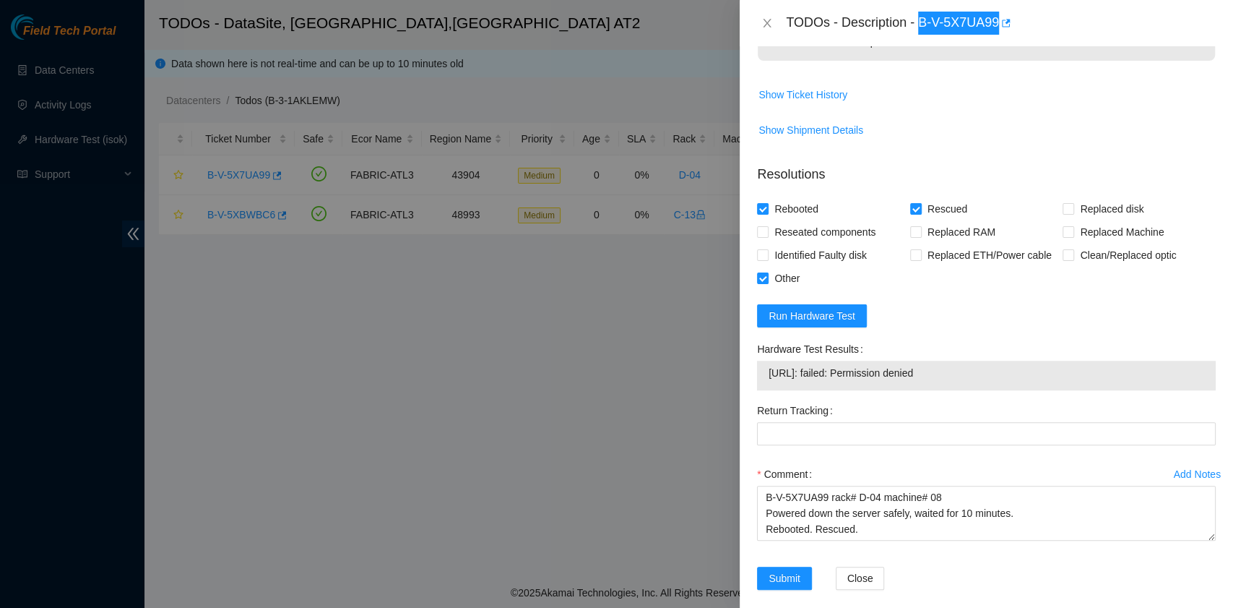
scroll to position [522, 0]
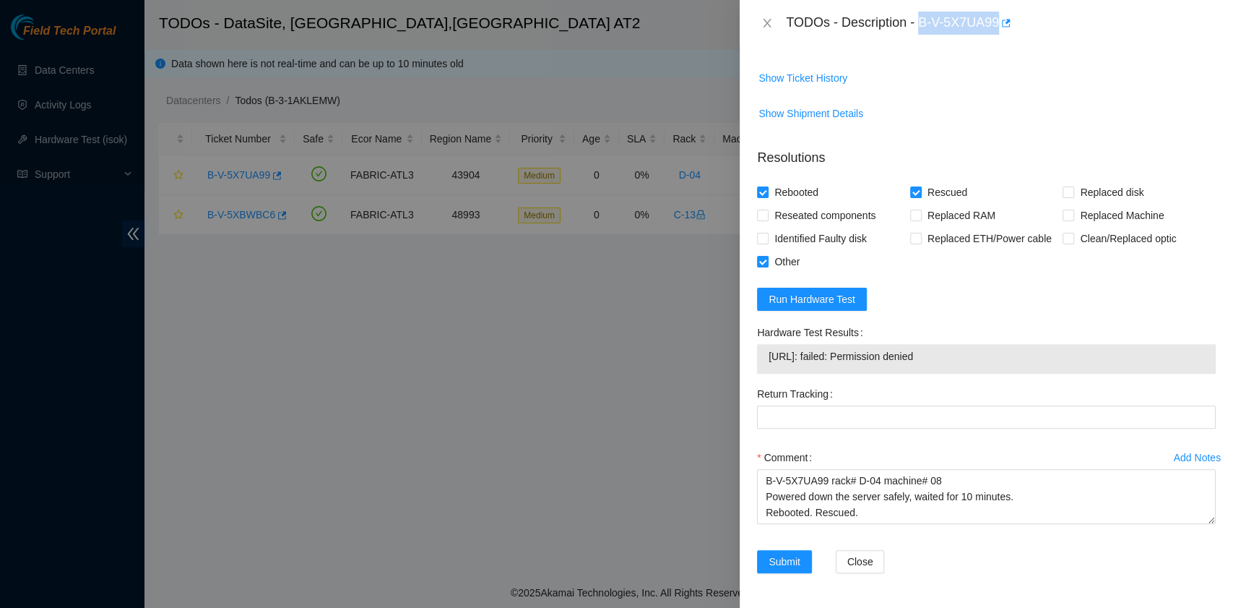
drag, startPoint x: 965, startPoint y: 356, endPoint x: 766, endPoint y: 361, distance: 199.5
click at [766, 361] on div "23.219.171.139: failed: Permission denied" at bounding box center [986, 359] width 459 height 30
copy tbody "23.219.171.139: failed: Permission denied"
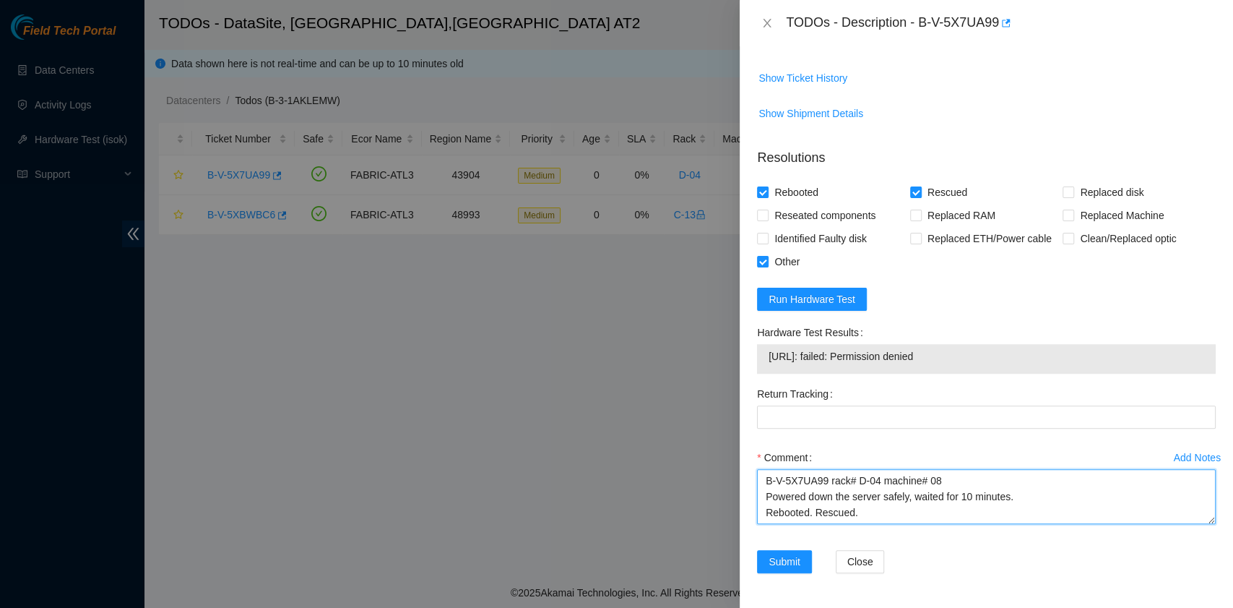
drag, startPoint x: 866, startPoint y: 512, endPoint x: 755, endPoint y: 488, distance: 113.1
click at [755, 488] on div "Add Notes Comment B-V-5X7UA99 rack# D-04 machine# 08 Powered down the server sa…" at bounding box center [986, 498] width 470 height 104
paste textarea "ISOK result below. Seems ISOK is still problem after rescuing the machine? 23.2…"
click at [767, 513] on textarea "B-V-5X7UA99 rack# D-04 machine# 08 Powered down the server safely, waited for 1…" at bounding box center [986, 496] width 459 height 55
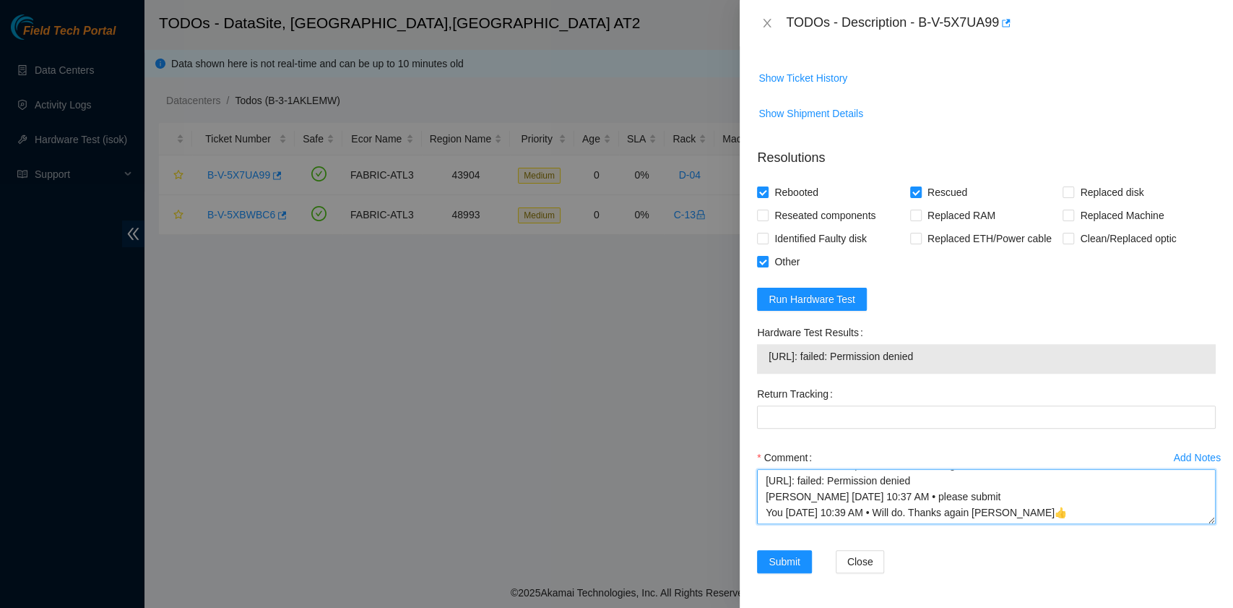
scroll to position [79, 0]
type textarea "B-V-5X7UA99 rack# D-04 machine# 08 Powered down the server safely, waited for 1…"
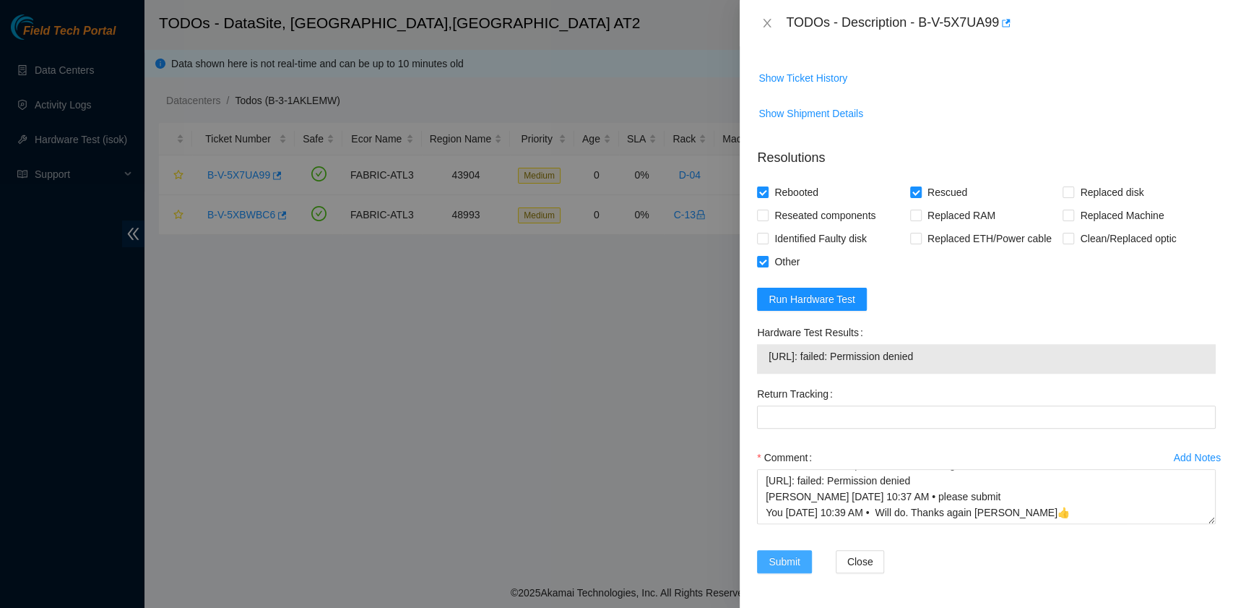
click at [799, 560] on span "Submit" at bounding box center [785, 562] width 32 height 16
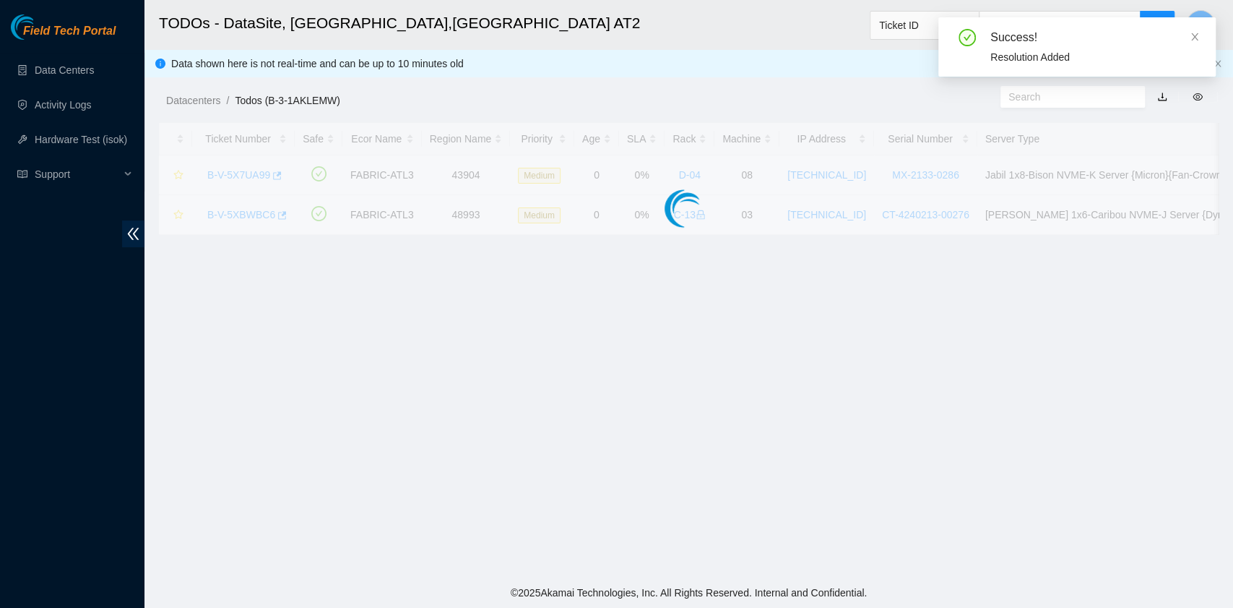
scroll to position [366, 0]
